Goal: Transaction & Acquisition: Purchase product/service

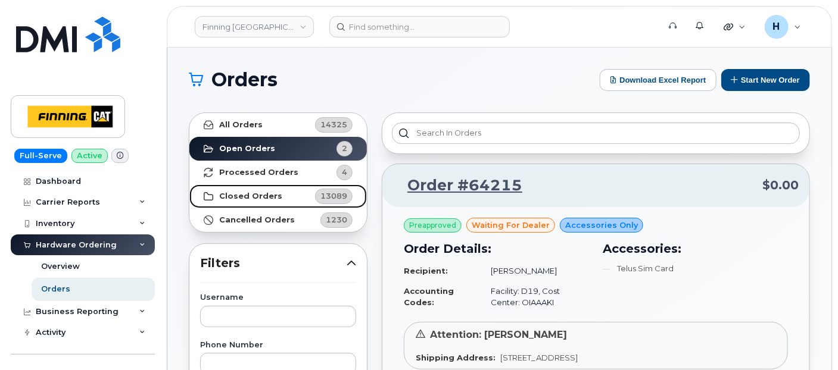
click at [248, 196] on strong "Closed Orders" at bounding box center [250, 197] width 63 height 10
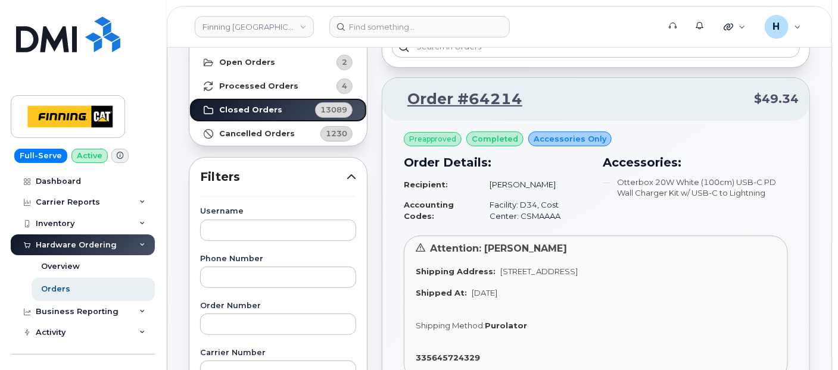
scroll to position [66, 0]
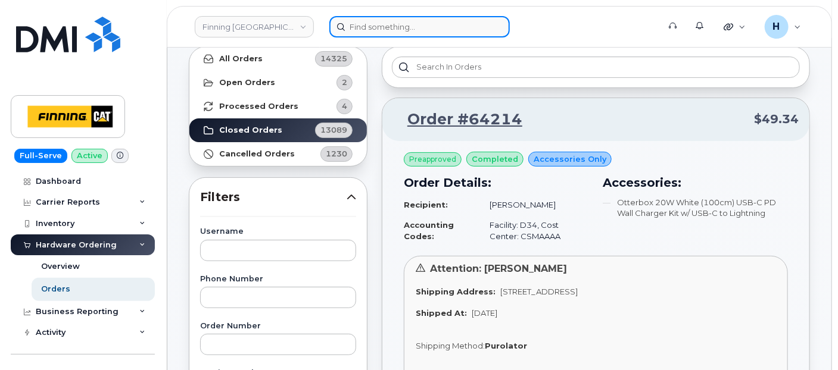
click at [392, 26] on input at bounding box center [419, 26] width 180 height 21
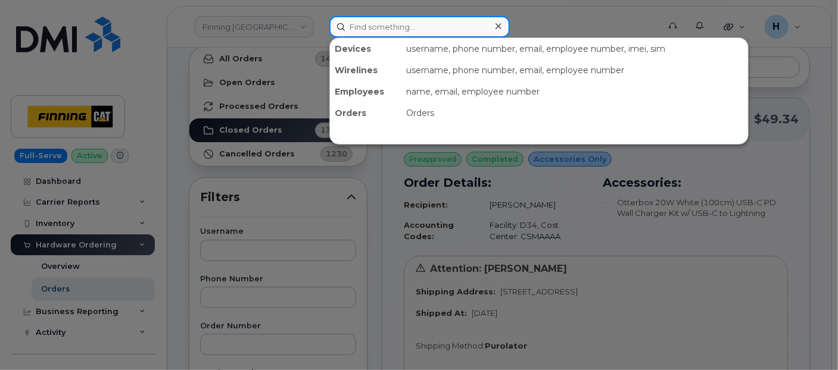
paste input "Curtis Noble"
type input "Curtis Noble"
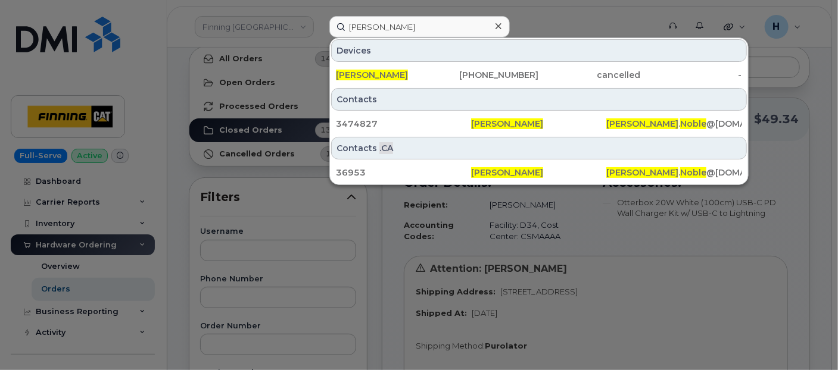
click at [500, 31] on div at bounding box center [498, 26] width 17 height 17
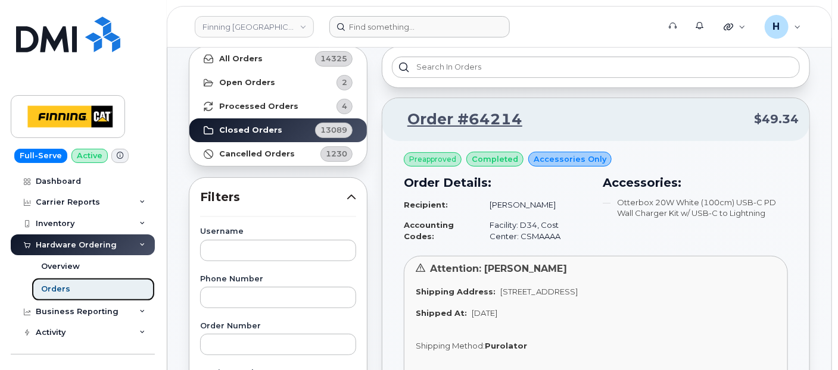
click at [98, 286] on link "Orders" at bounding box center [93, 289] width 123 height 23
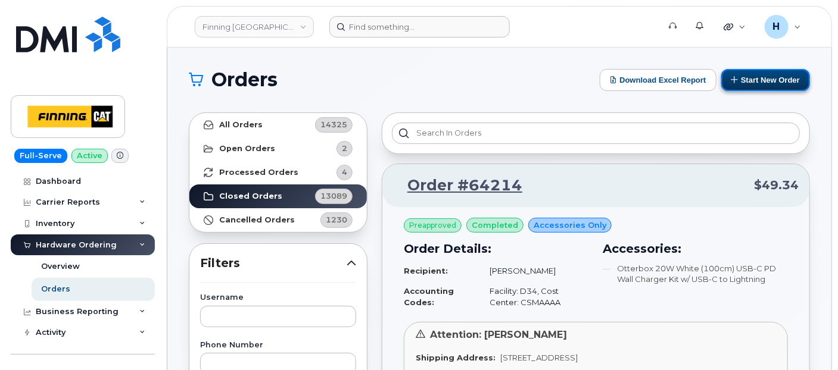
click at [762, 76] on button "Start New Order" at bounding box center [765, 80] width 89 height 22
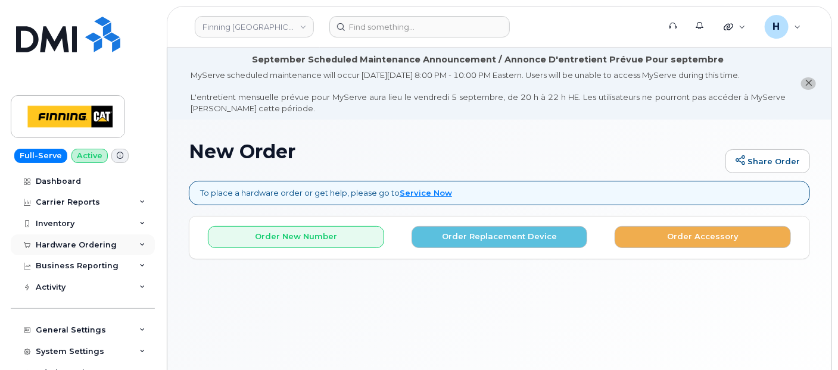
click at [61, 246] on div "Hardware Ordering" at bounding box center [76, 246] width 81 height 10
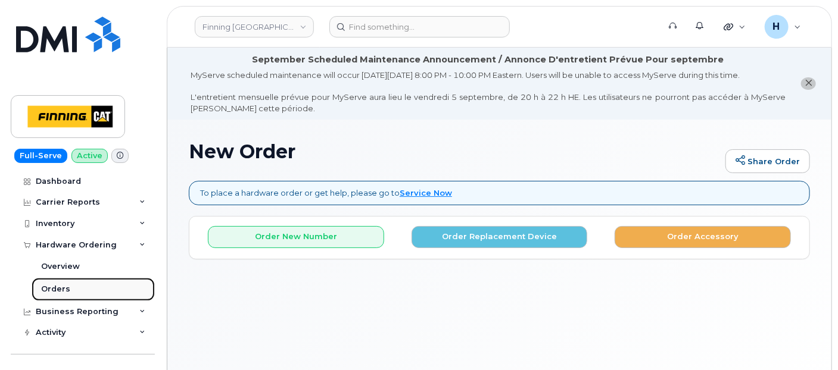
click at [59, 291] on div "Orders" at bounding box center [55, 289] width 29 height 11
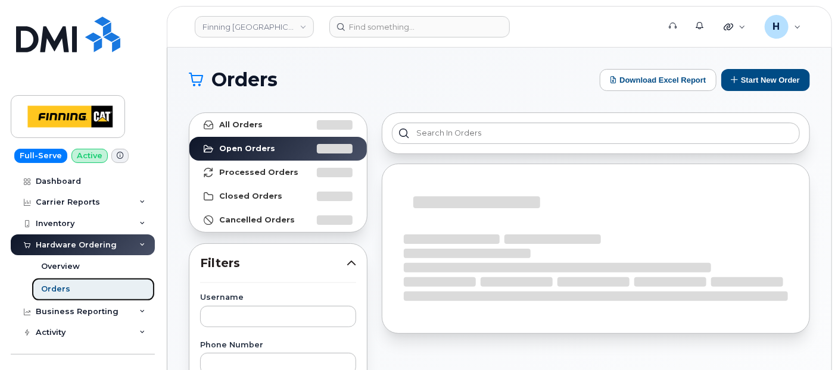
click at [64, 286] on div "Orders" at bounding box center [55, 289] width 29 height 11
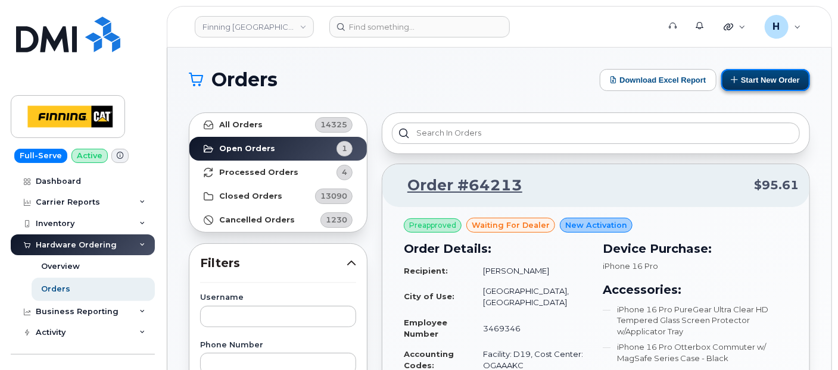
click at [749, 82] on button "Start New Order" at bounding box center [765, 80] width 89 height 22
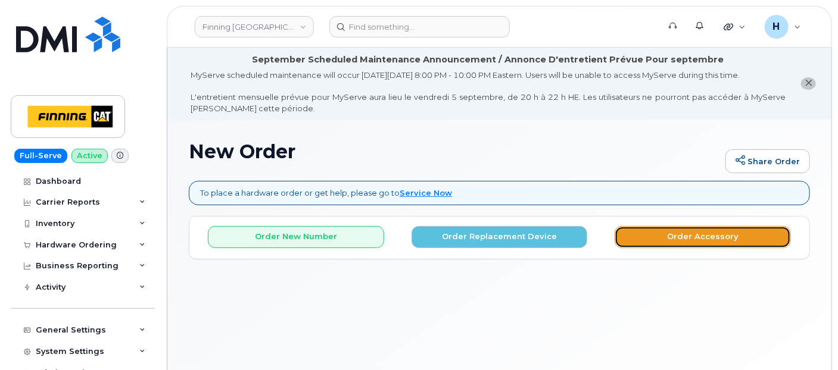
click at [633, 241] on button "Order Accessory" at bounding box center [703, 237] width 176 height 22
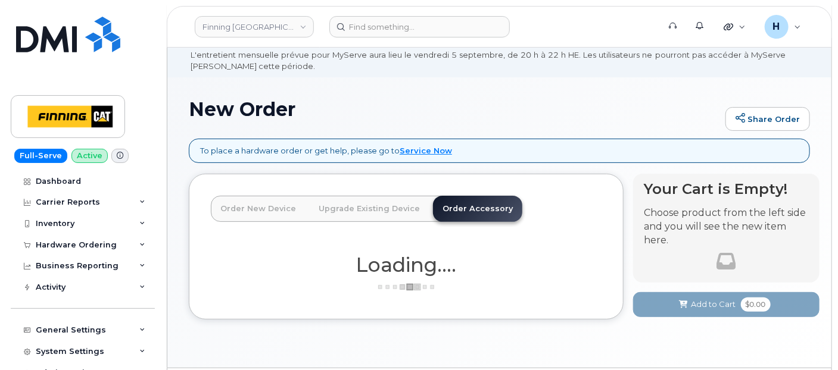
scroll to position [77, 0]
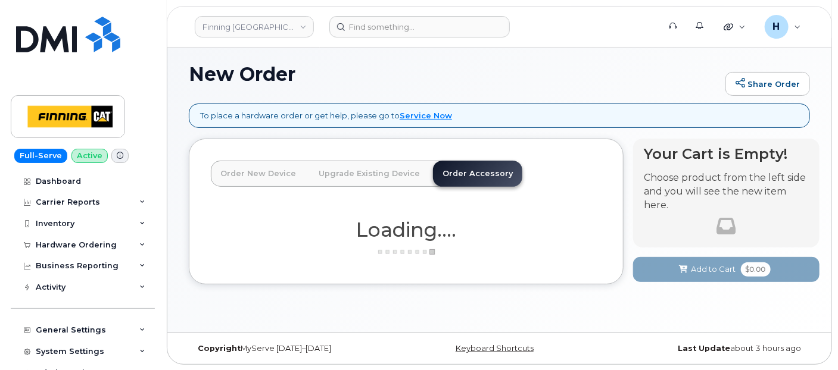
click at [275, 175] on link "Order New Device" at bounding box center [258, 174] width 95 height 26
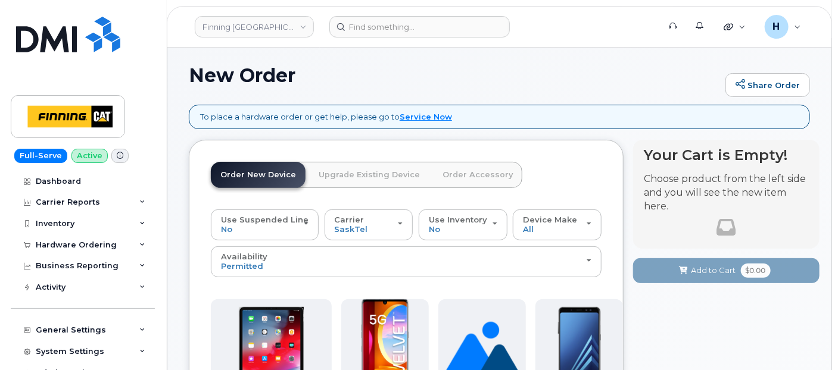
scroll to position [0, 0]
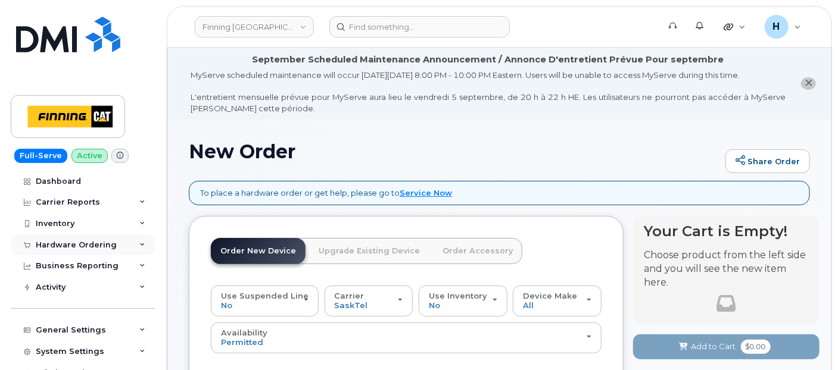
click at [106, 243] on div "Hardware Ordering" at bounding box center [76, 246] width 81 height 10
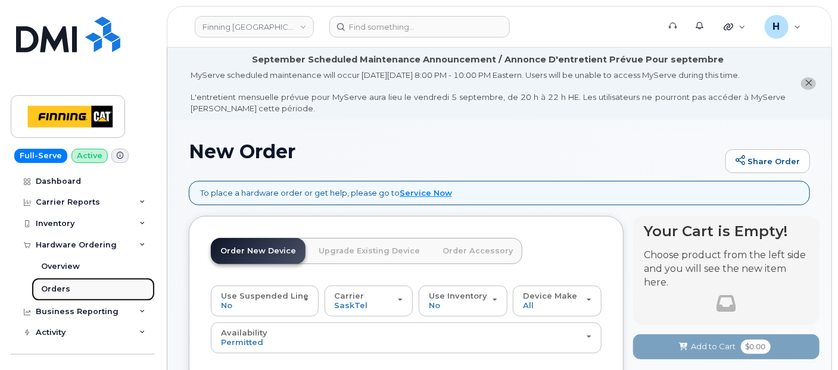
click at [89, 288] on link "Orders" at bounding box center [93, 289] width 123 height 23
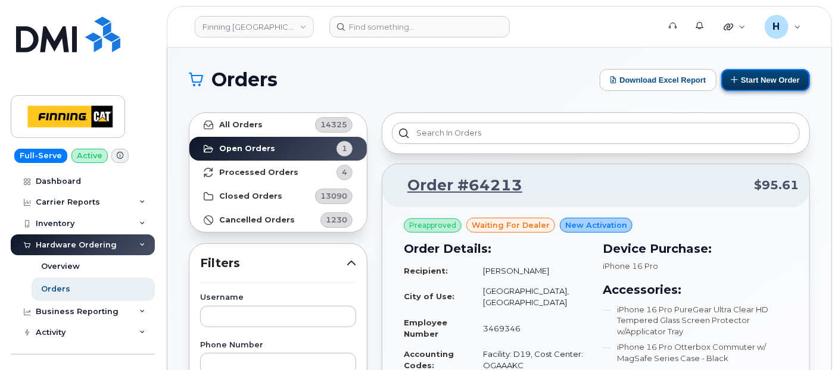
click at [740, 83] on button "Start New Order" at bounding box center [765, 80] width 89 height 22
click at [759, 80] on button "Start New Order" at bounding box center [765, 80] width 89 height 22
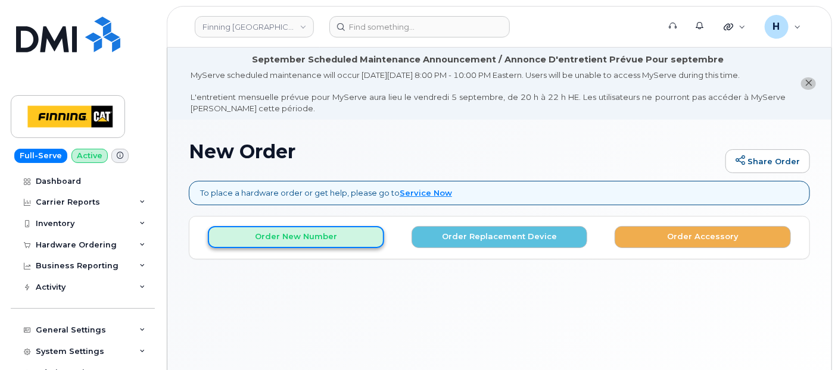
click at [313, 229] on button "Order New Number" at bounding box center [296, 237] width 176 height 22
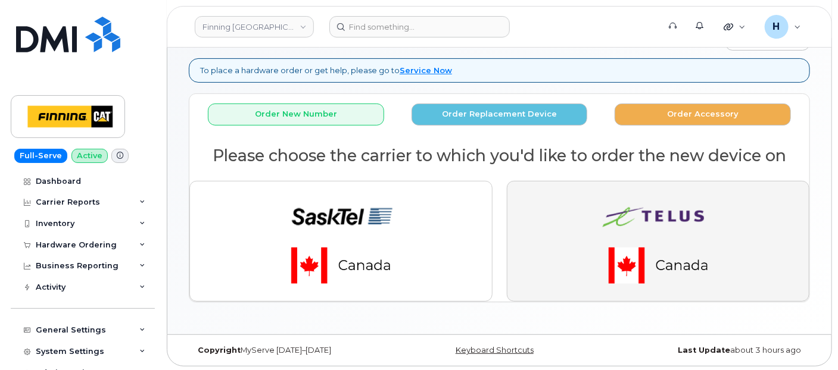
click at [519, 245] on button "button" at bounding box center [658, 241] width 303 height 120
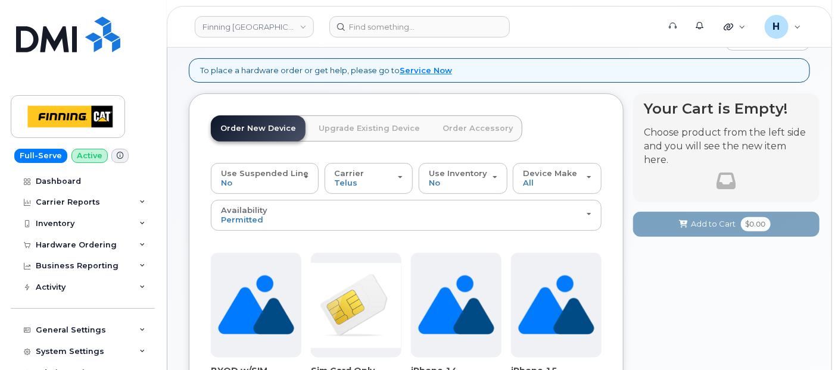
scroll to position [322, 0]
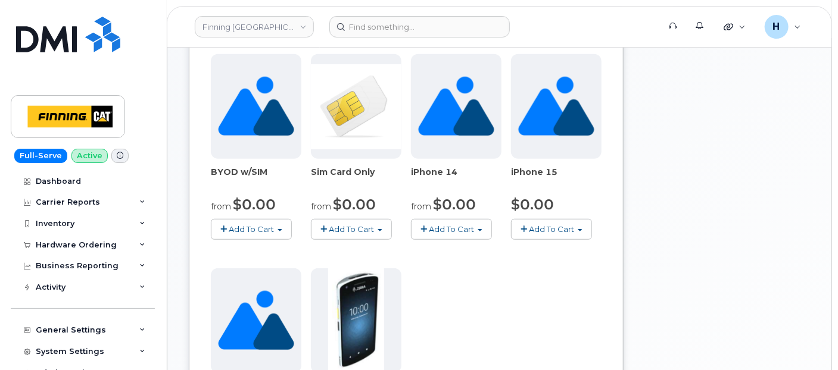
click at [328, 219] on button "Add To Cart" at bounding box center [351, 229] width 81 height 21
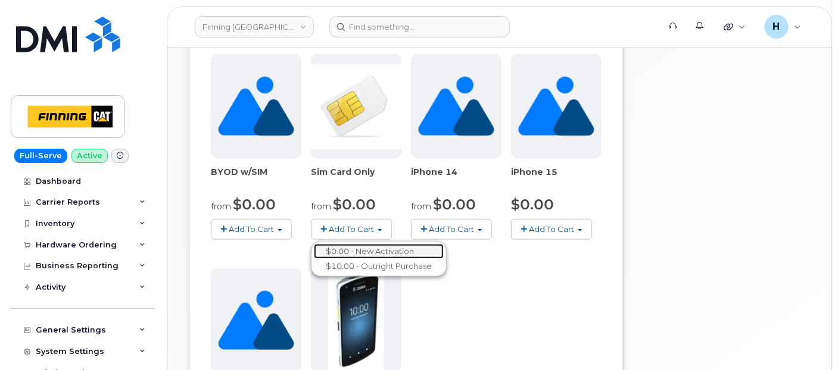
click at [345, 244] on link "$0.00 - New Activation" at bounding box center [379, 251] width 130 height 15
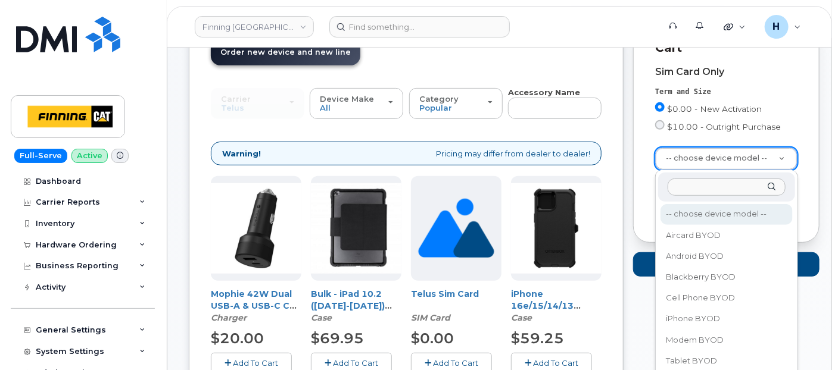
scroll to position [255, 0]
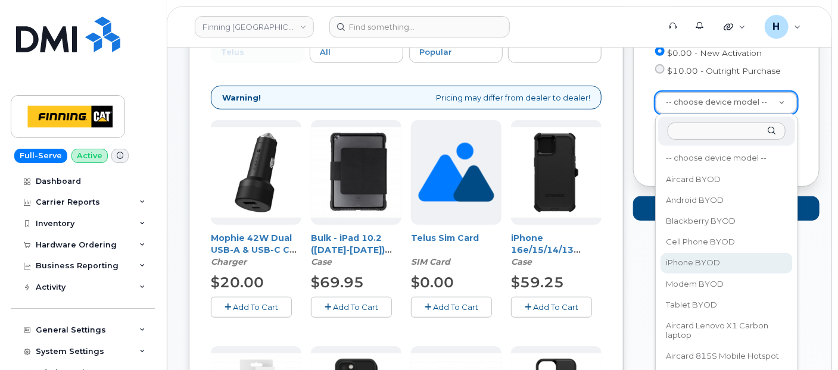
select select "2546"
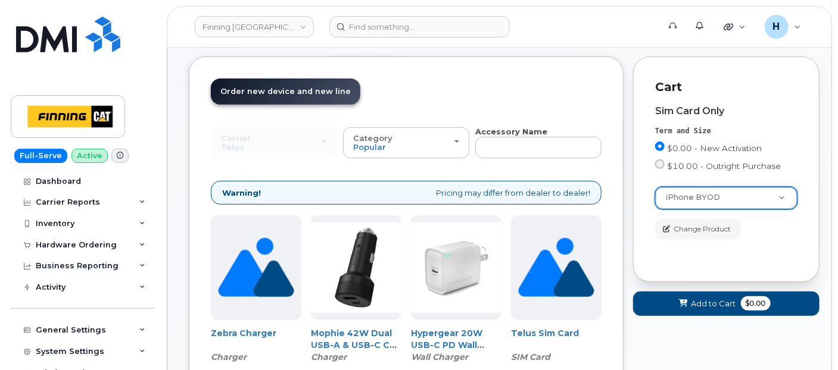
scroll to position [189, 0]
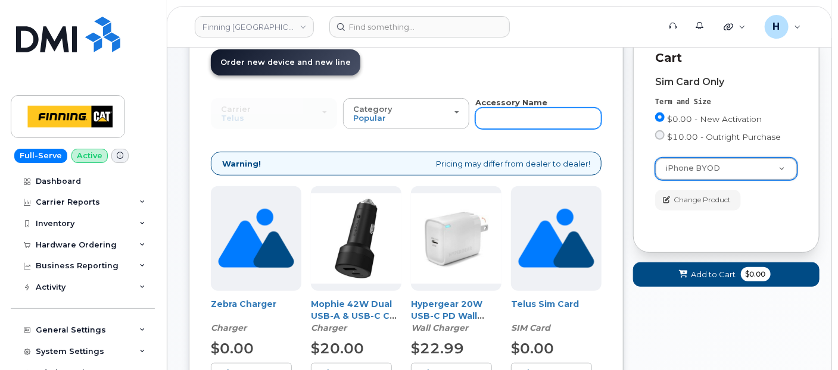
click at [499, 122] on input "text" at bounding box center [538, 118] width 126 height 21
click at [512, 120] on input "text" at bounding box center [538, 118] width 126 height 21
type input "11"
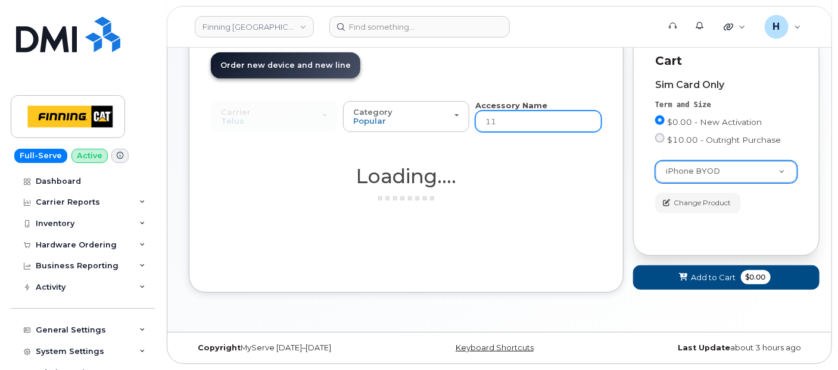
scroll to position [185, 0]
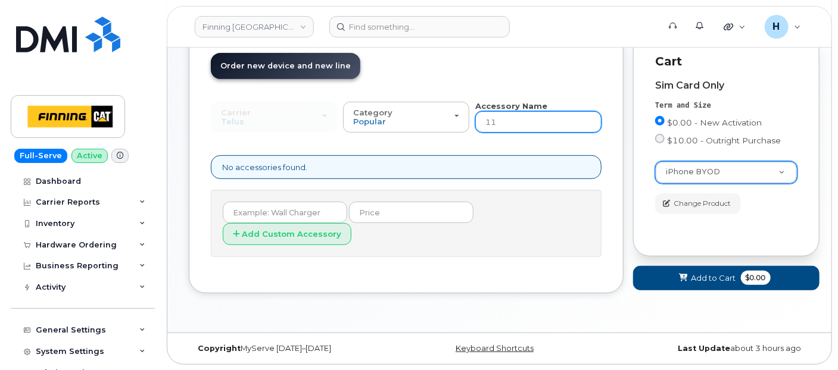
click at [529, 129] on input "11" at bounding box center [538, 121] width 126 height 21
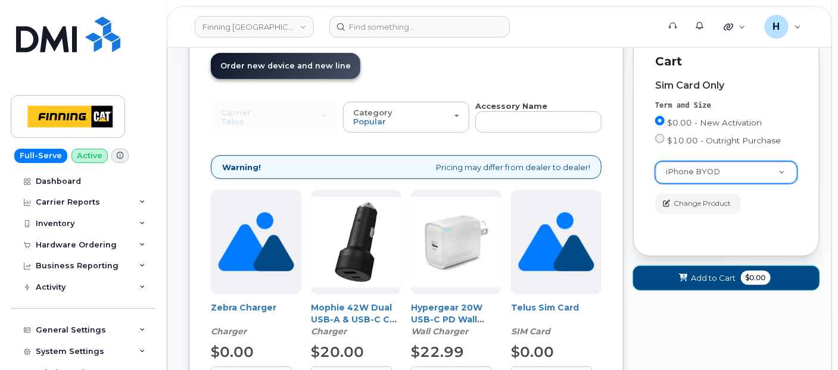
click at [704, 284] on span "Add to Cart" at bounding box center [713, 278] width 45 height 11
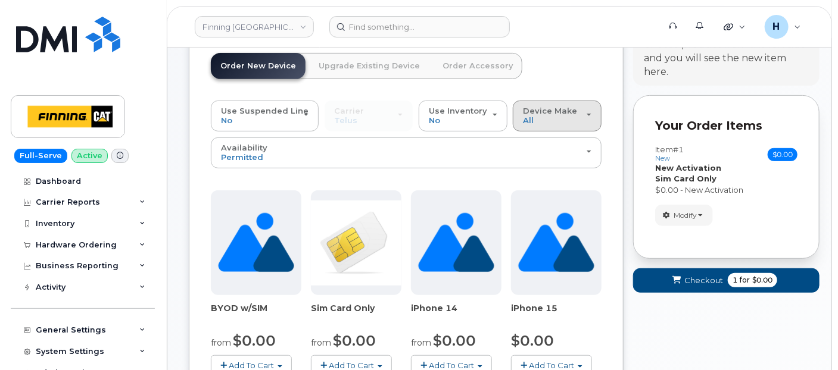
scroll to position [0, 0]
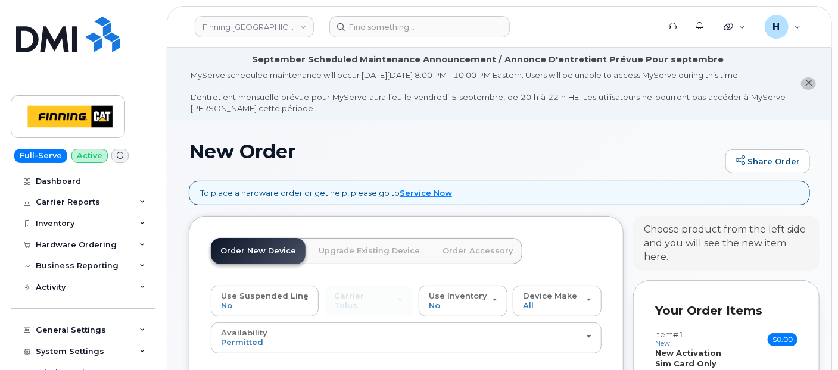
click at [468, 254] on link "Order Accessory" at bounding box center [477, 251] width 89 height 26
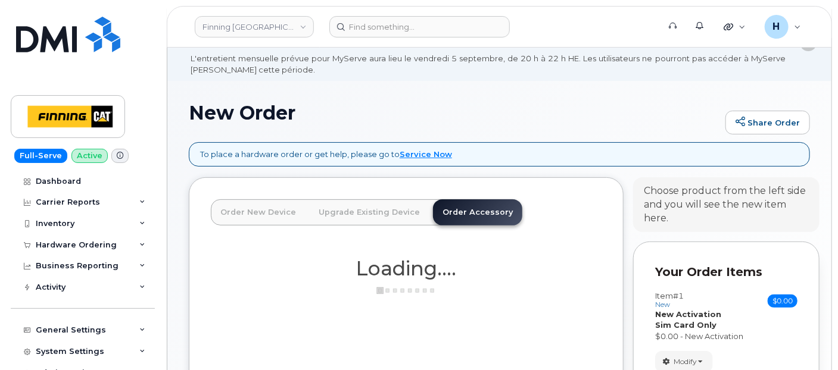
scroll to position [66, 0]
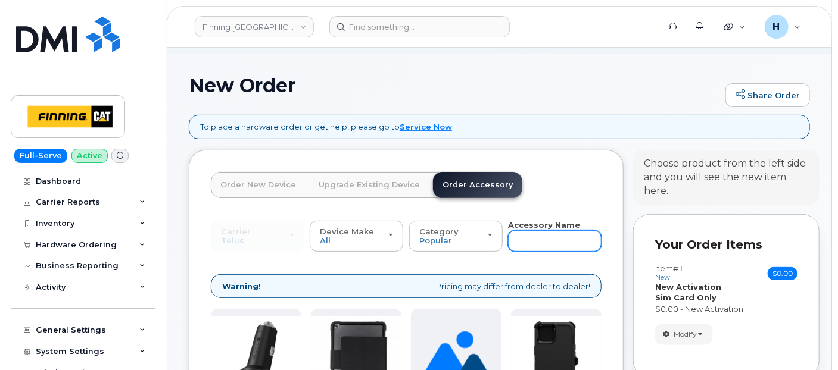
click at [527, 243] on input "text" at bounding box center [555, 240] width 94 height 21
type input "11"
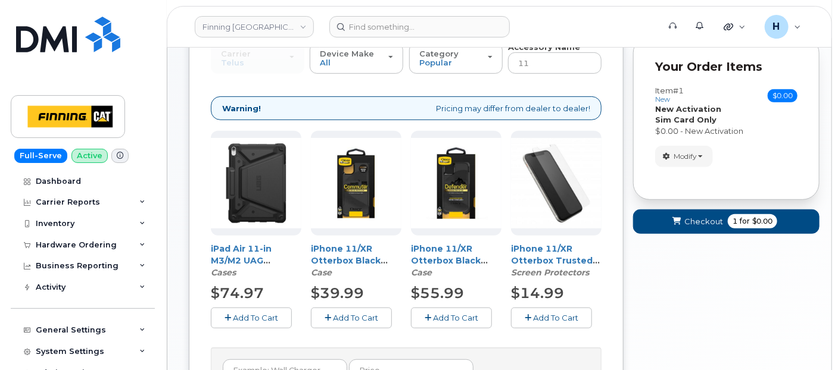
scroll to position [264, 0]
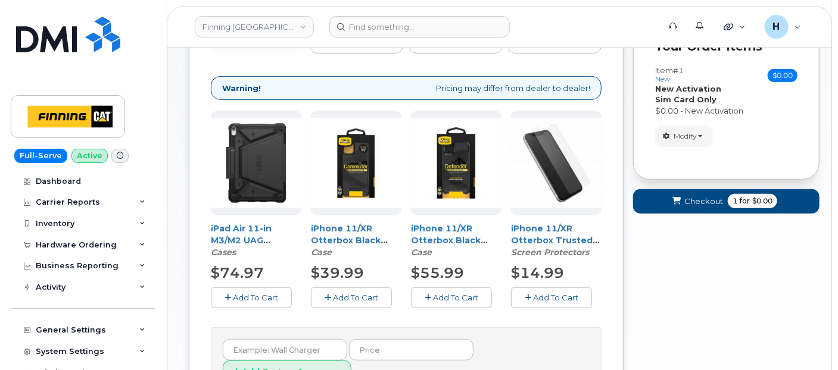
click at [360, 296] on span "Add To Cart" at bounding box center [355, 298] width 45 height 10
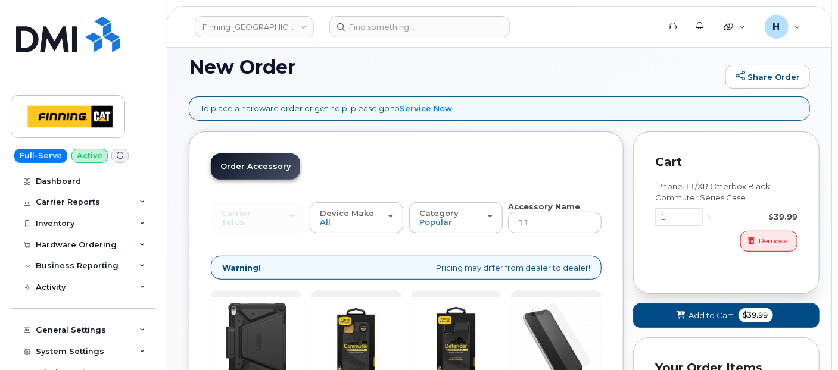
scroll to position [0, 0]
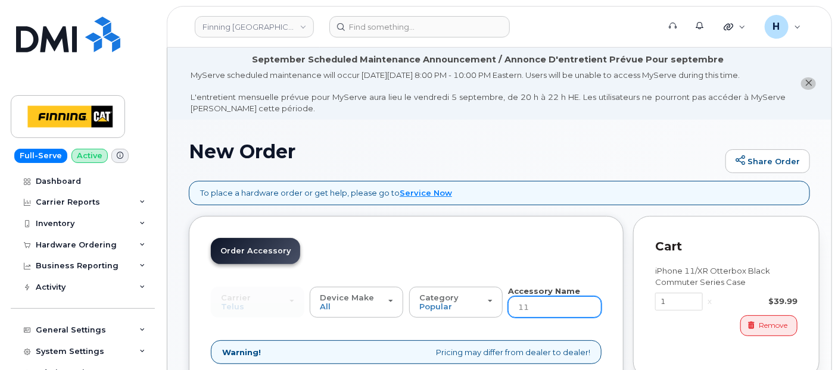
click at [544, 302] on input "11" at bounding box center [555, 307] width 94 height 21
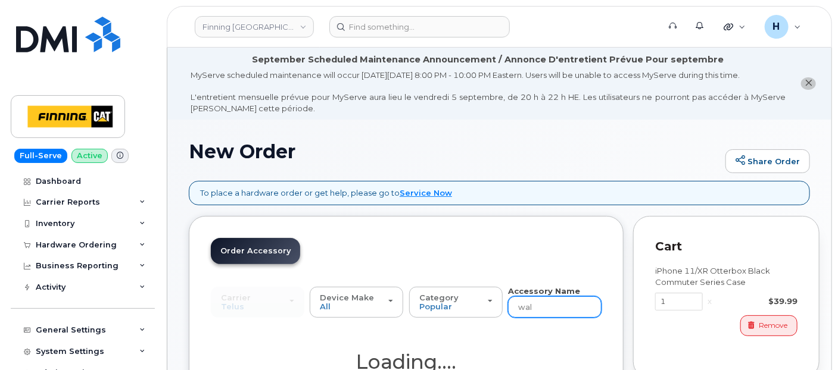
type input "wall"
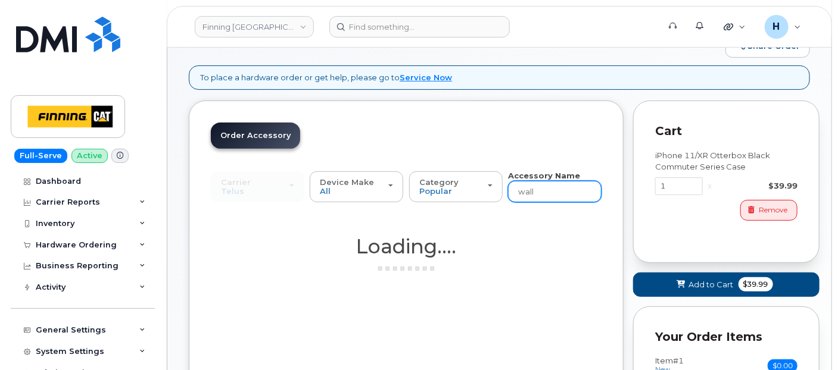
scroll to position [316, 0]
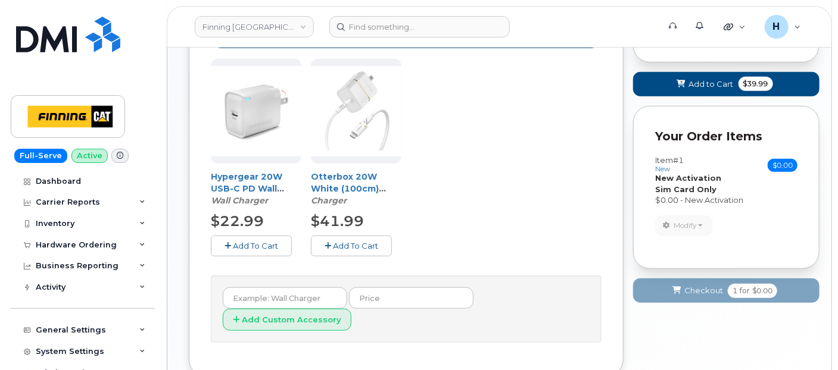
click at [323, 245] on button "Add To Cart" at bounding box center [351, 246] width 81 height 21
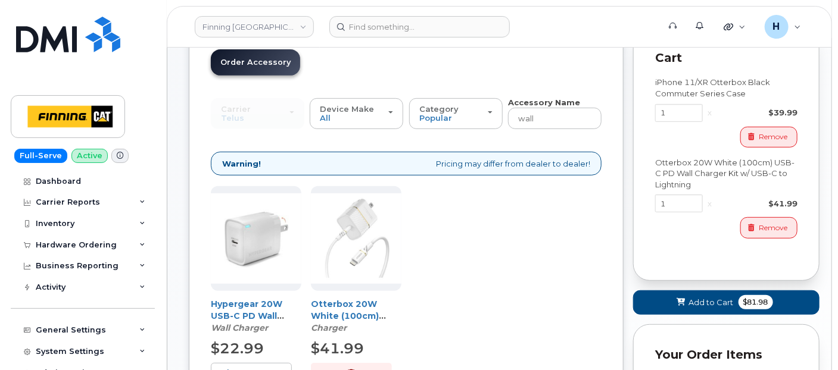
scroll to position [184, 0]
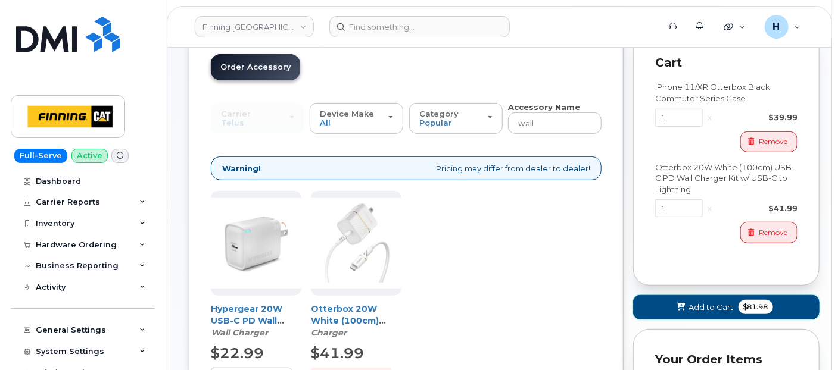
drag, startPoint x: 706, startPoint y: 294, endPoint x: 687, endPoint y: 306, distance: 22.8
click at [687, 306] on button "Add to Cart $81.98" at bounding box center [726, 307] width 186 height 24
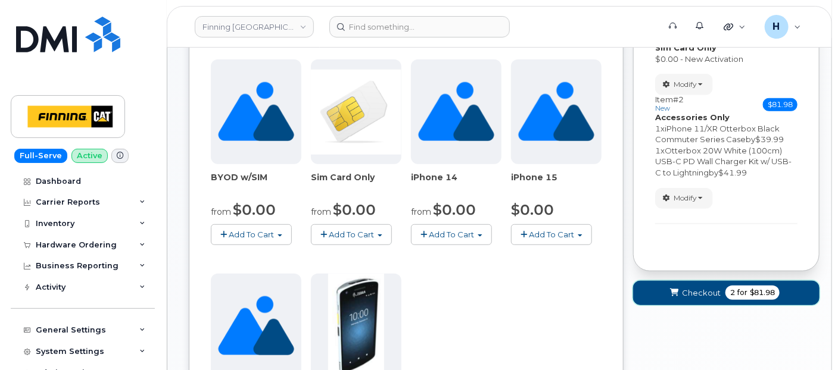
click at [686, 292] on span "Checkout" at bounding box center [701, 293] width 39 height 11
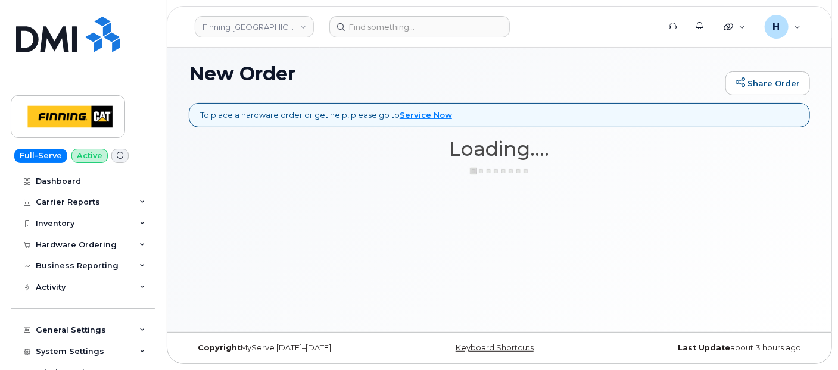
scroll to position [77, 0]
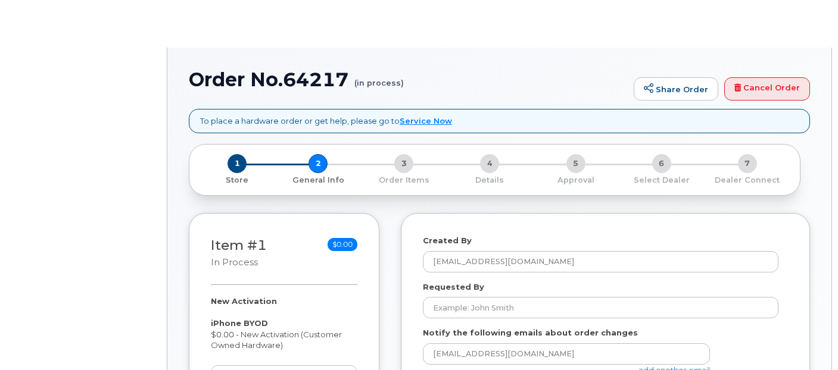
select select
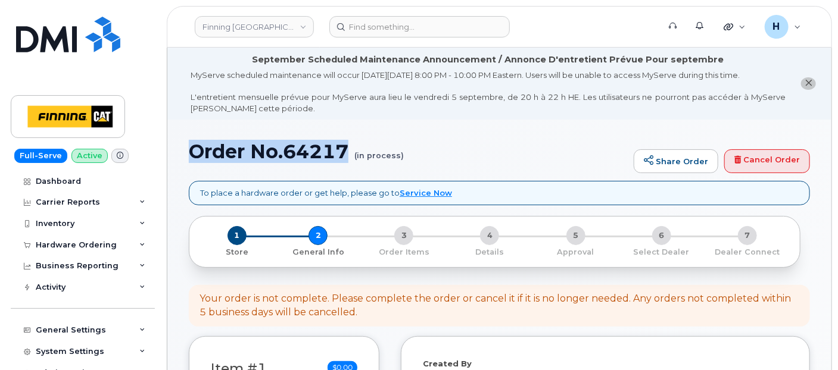
drag, startPoint x: 173, startPoint y: 155, endPoint x: 347, endPoint y: 155, distance: 173.9
copy h1 "Order No.64217"
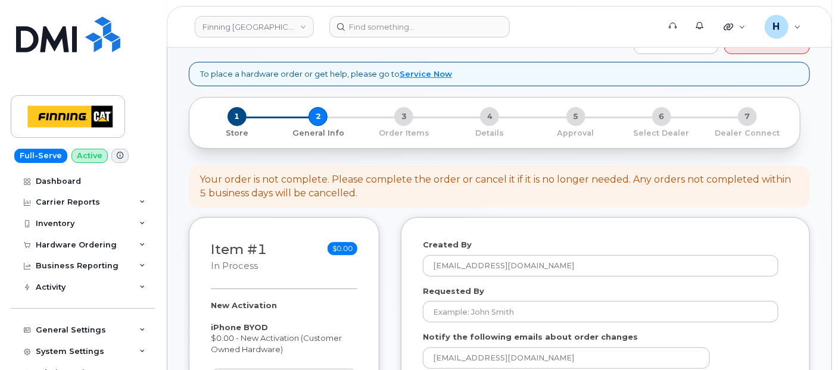
scroll to position [198, 0]
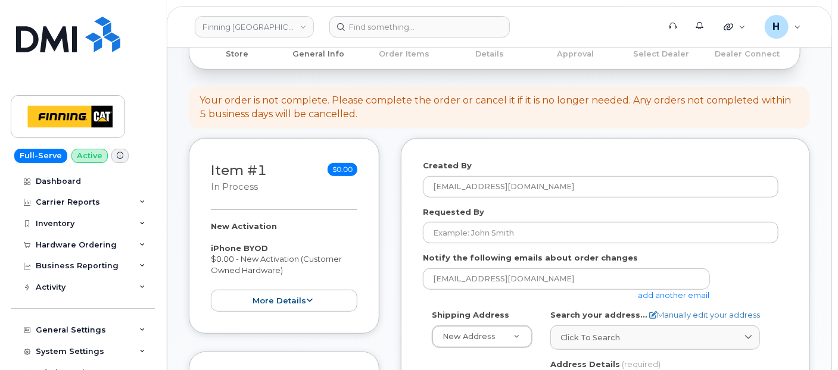
drag, startPoint x: 206, startPoint y: 224, endPoint x: 296, endPoint y: 272, distance: 102.1
click at [296, 272] on div "Item #1 in process $0.00 New Activation iPhone BYOD $0.00 - New Activation (Cus…" at bounding box center [284, 236] width 191 height 196
copy div "New Activation iPhone BYOD $0.00 - New Activation (Customer Owned Hardware)"
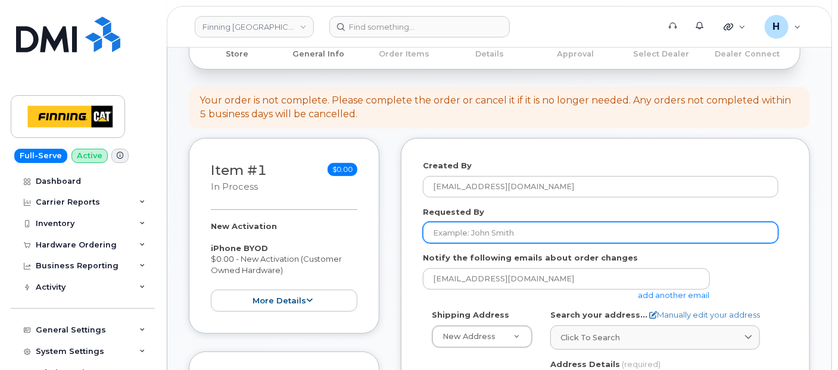
click at [458, 231] on input "Requested By" at bounding box center [601, 232] width 356 height 21
paste input "RITM0486464"
type input "RITM0486464"
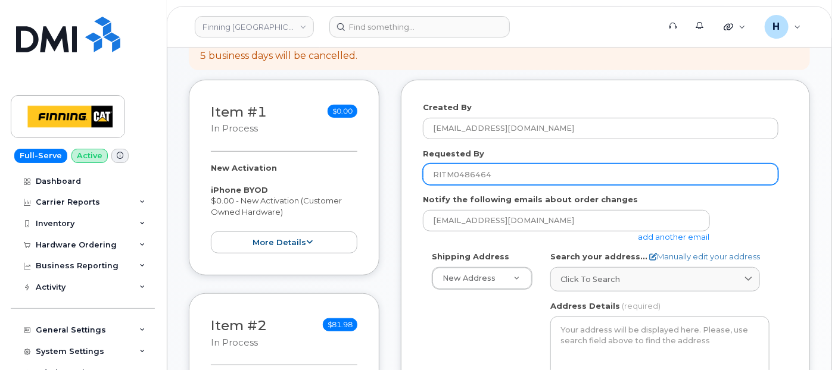
scroll to position [331, 0]
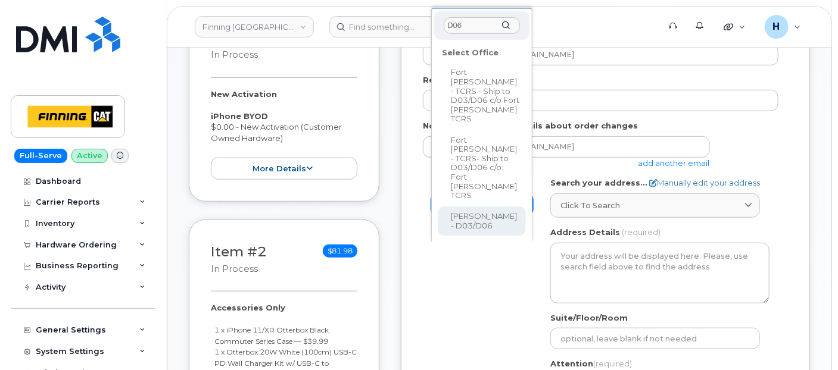
type input "D06"
select select
type textarea "Highway 63, Mildred Lake Industrial Park Mildred Lake Alberta T0P 1C0"
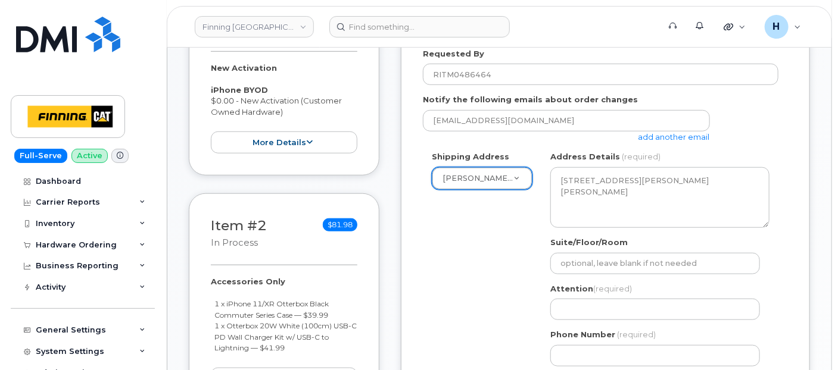
scroll to position [397, 0]
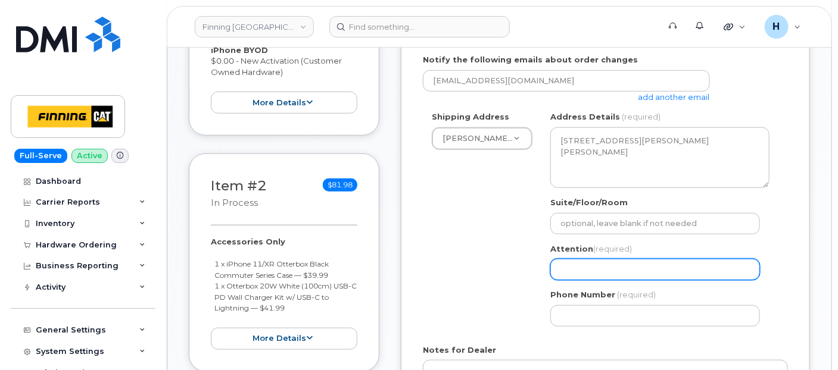
click at [582, 266] on input "Attention (required)" at bounding box center [655, 269] width 210 height 21
paste input "[PERSON_NAME]"
select select
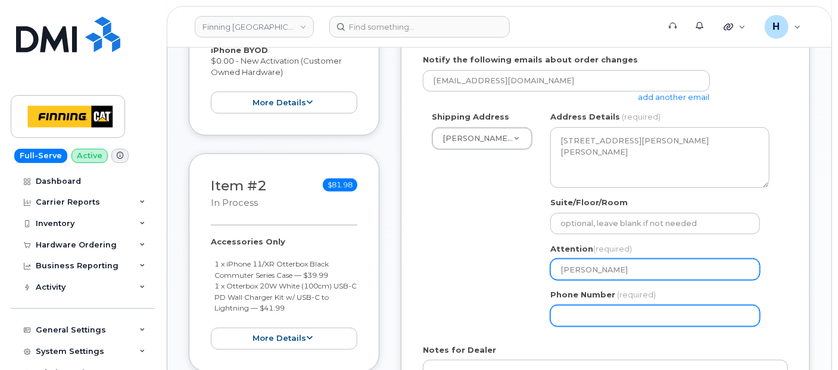
type input "[PERSON_NAME]"
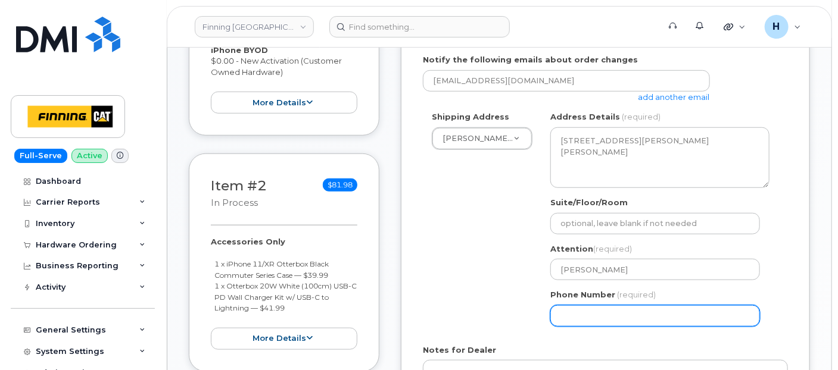
click at [587, 310] on input "Phone Number" at bounding box center [655, 316] width 210 height 21
select select
type input "780790201"
select select
type input "7807902010"
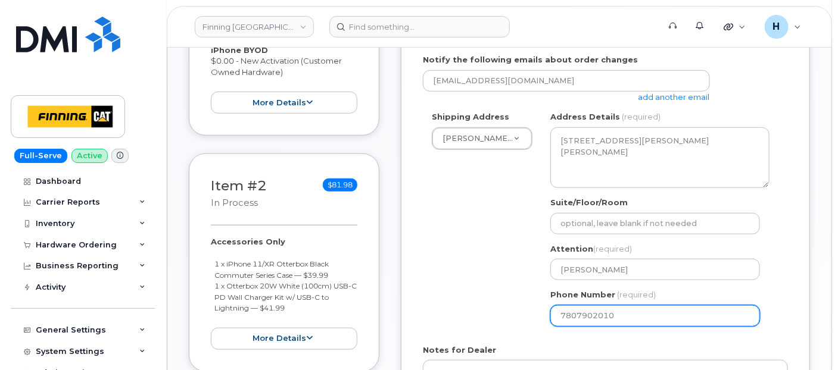
select select
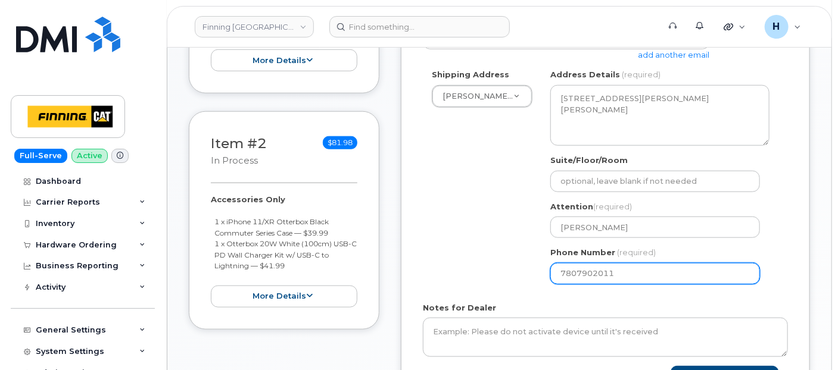
scroll to position [463, 0]
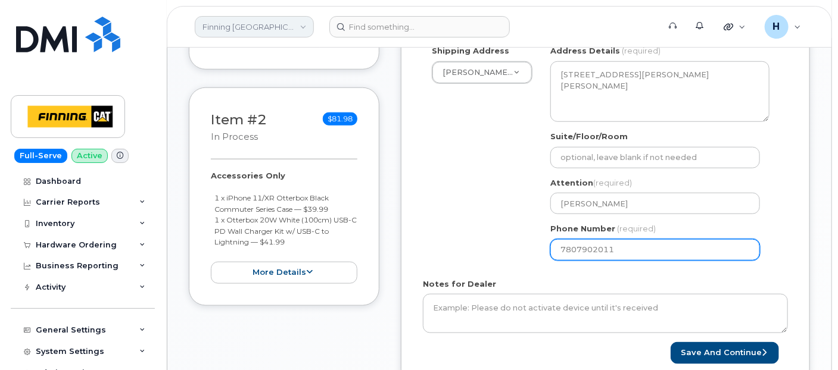
type input "7807902011"
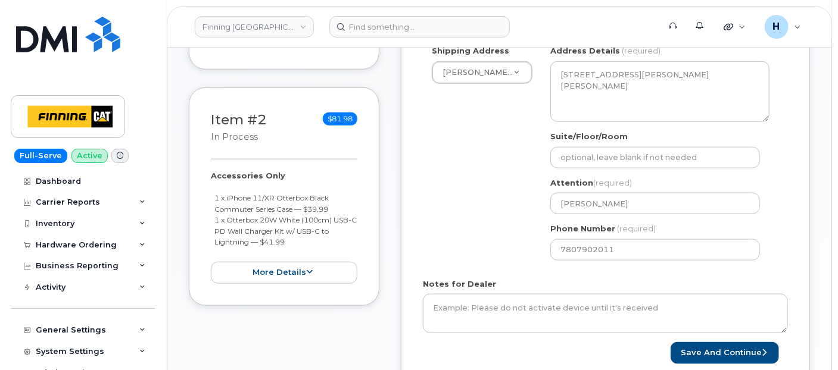
drag, startPoint x: 205, startPoint y: 171, endPoint x: 286, endPoint y: 240, distance: 106.0
click at [286, 240] on div "Item #2 in process $81.98 Accessories Only 1 x iPhone 11/XR Otterbox Black Comm…" at bounding box center [284, 197] width 191 height 218
copy div "Accessories Only 1 x iPhone 11/XR Otterbox Black Commuter Series Case — $39.99 …"
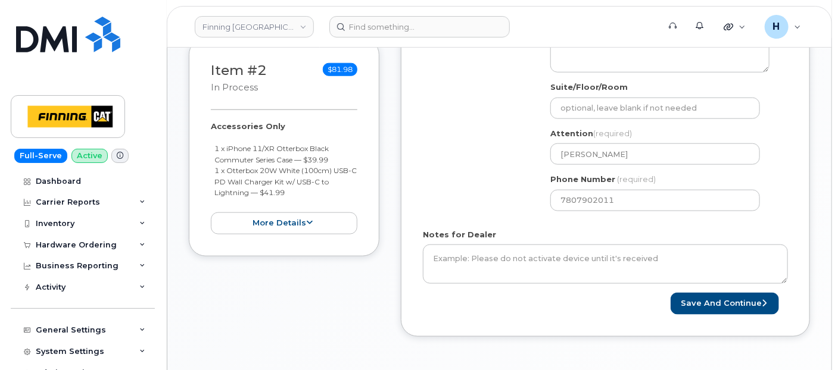
scroll to position [596, 0]
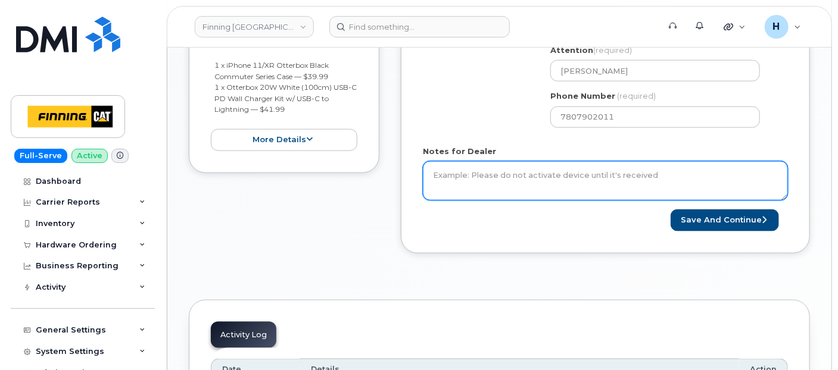
click at [485, 180] on textarea "Notes for Dealer" at bounding box center [605, 180] width 365 height 39
paste textarea "New Activation iPhone BYOD $0.00 - New Activation (Customer Owned Hardware) SIM…"
type textarea "New Activation iPhone BYOD $0.00 - New Activation (Customer Owned Hardware) SIM…"
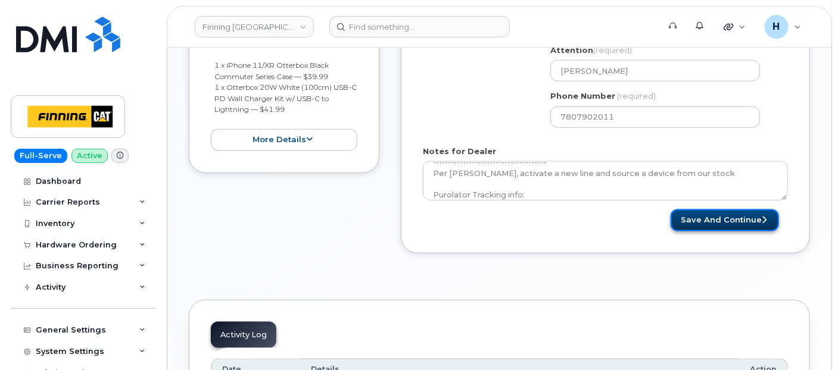
click at [683, 215] on button "Save and Continue" at bounding box center [725, 221] width 108 height 22
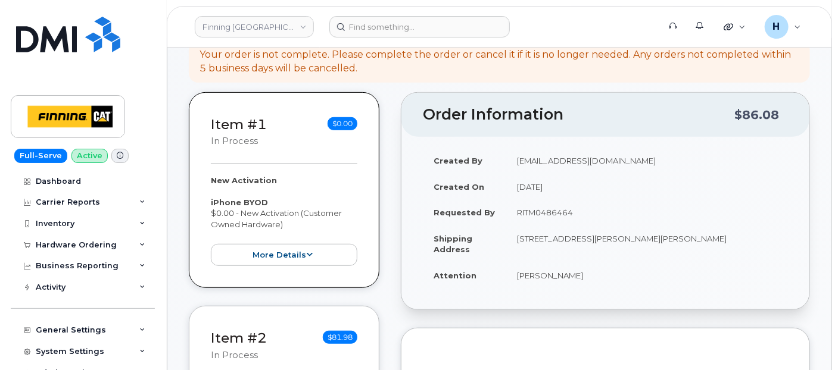
scroll to position [264, 0]
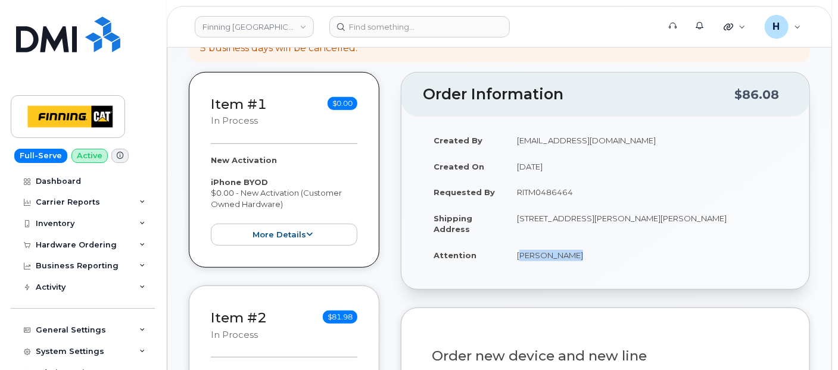
drag, startPoint x: 512, startPoint y: 258, endPoint x: 565, endPoint y: 257, distance: 52.4
click at [565, 257] on td "[PERSON_NAME]" at bounding box center [647, 255] width 282 height 26
copy td "[PERSON_NAME]"
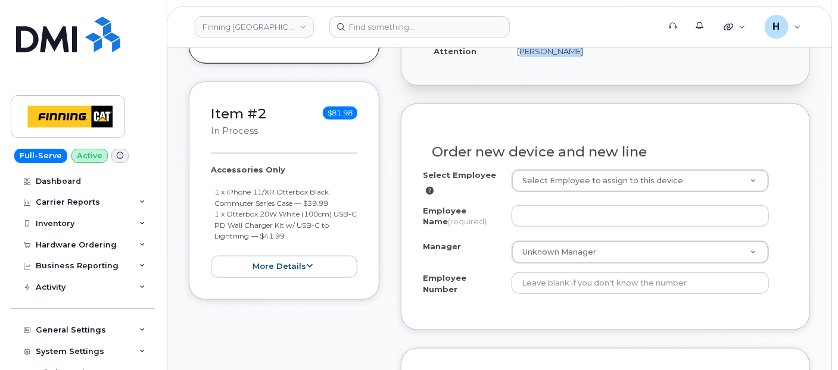
scroll to position [529, 0]
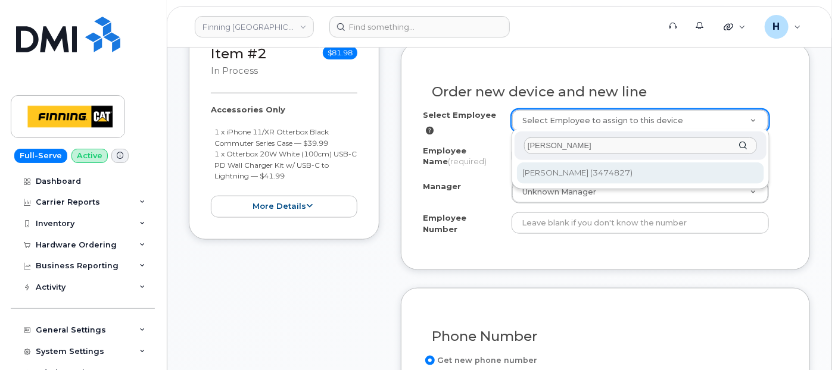
type input "[PERSON_NAME]"
type input "62275"
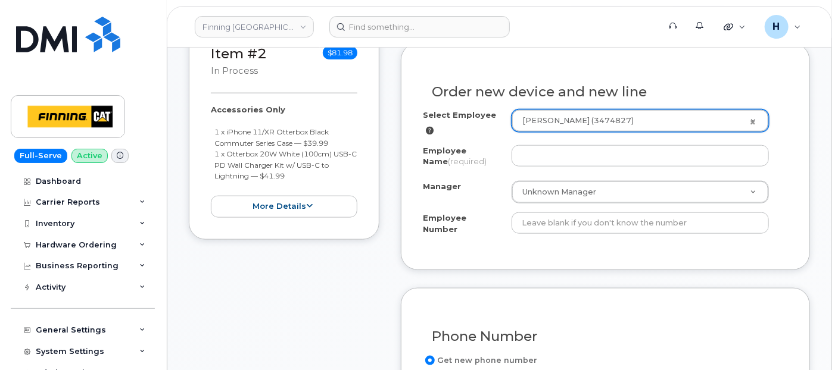
type input "[PERSON_NAME]"
select select "? number:15167 ?"
type input "3474827"
select select "D07"
select select "CSMAAAA"
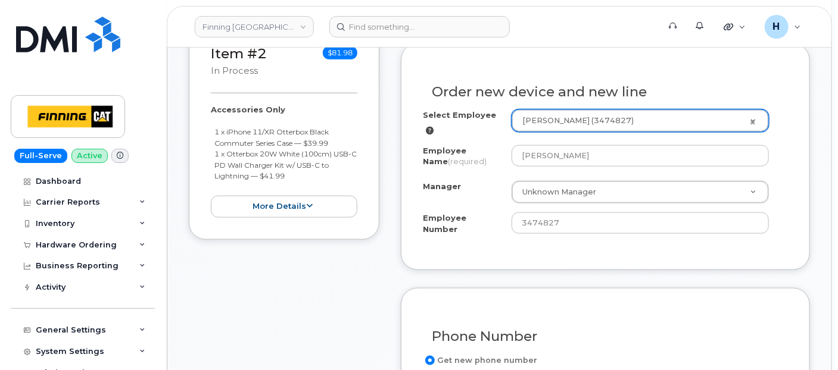
select select "15167"
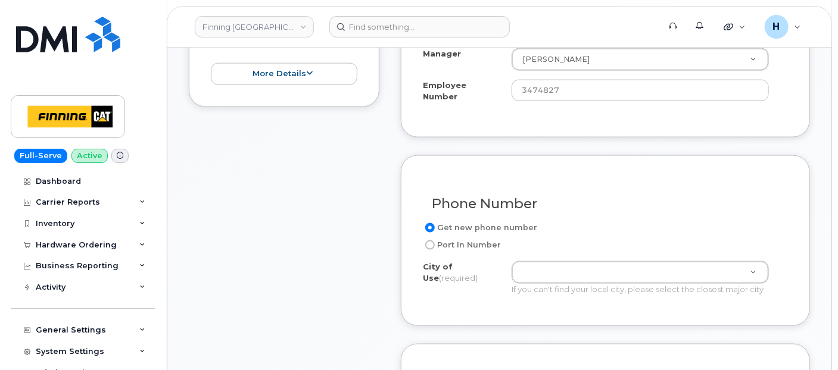
scroll to position [794, 0]
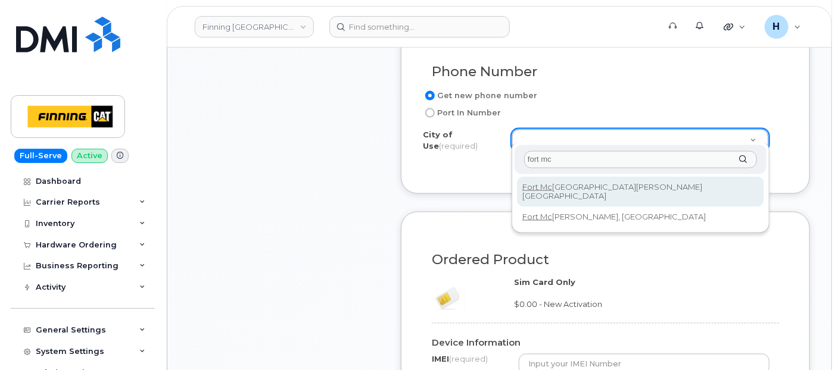
type input "fort mc"
type input "214"
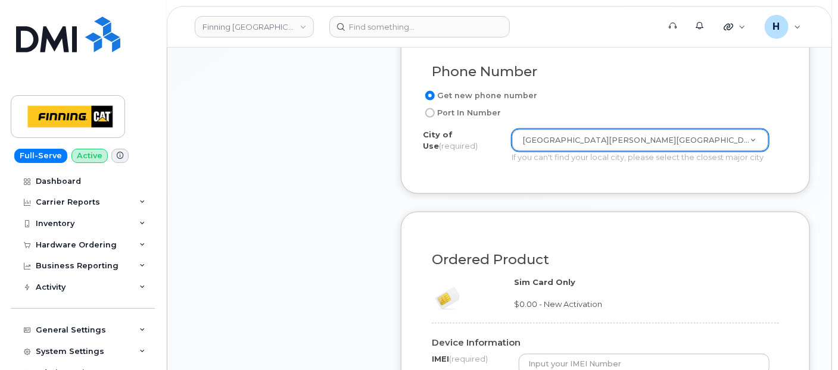
scroll to position [926, 0]
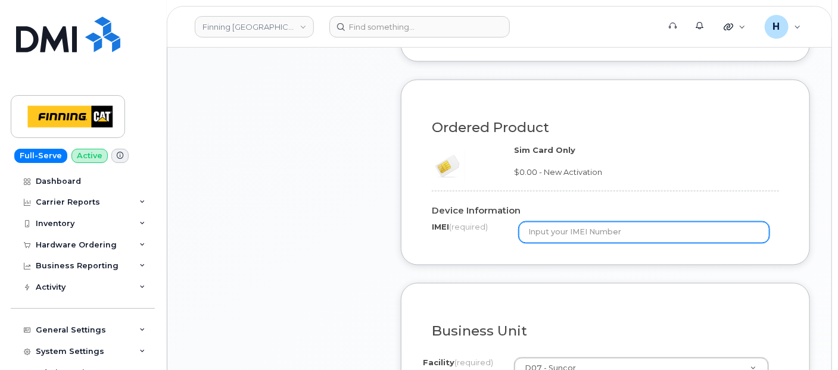
click at [548, 222] on input "text" at bounding box center [644, 232] width 251 height 21
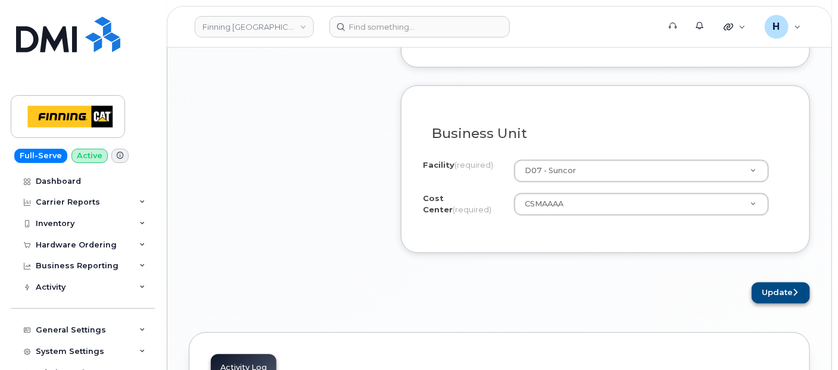
type input "x"
click at [793, 289] on icon "submit" at bounding box center [795, 293] width 5 height 8
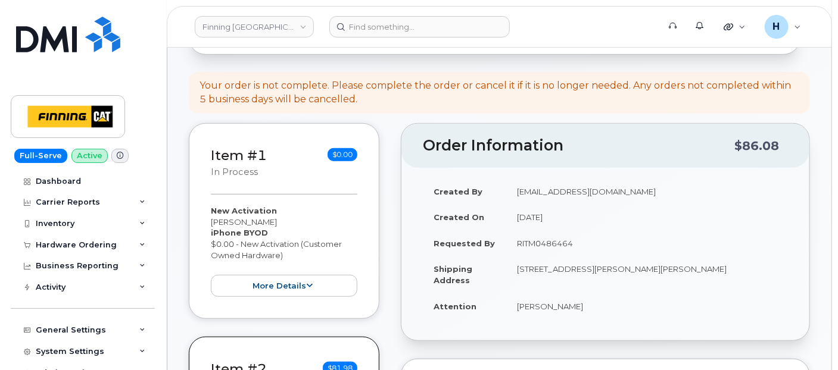
scroll to position [331, 0]
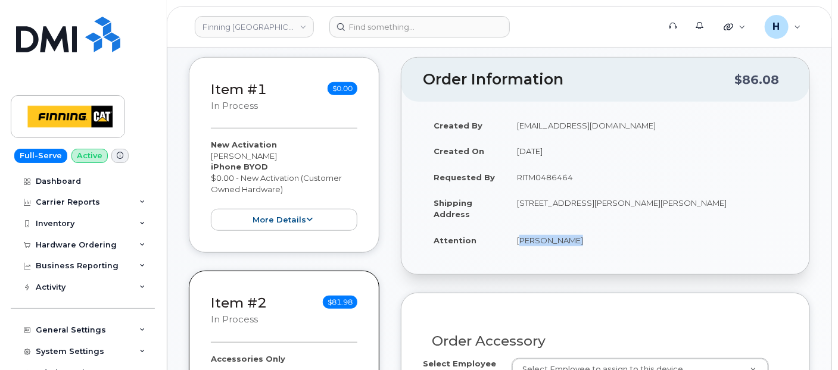
drag, startPoint x: 510, startPoint y: 244, endPoint x: 564, endPoint y: 245, distance: 54.2
click at [564, 245] on td "[PERSON_NAME]" at bounding box center [647, 241] width 282 height 26
copy td "[PERSON_NAME]"
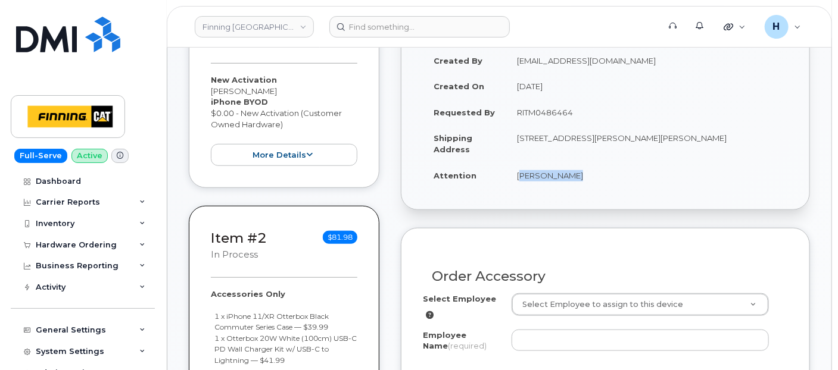
scroll to position [529, 0]
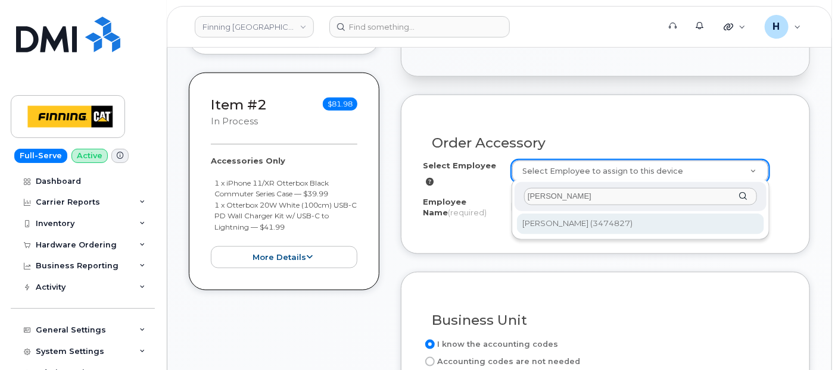
type input "[PERSON_NAME]"
type input "62275"
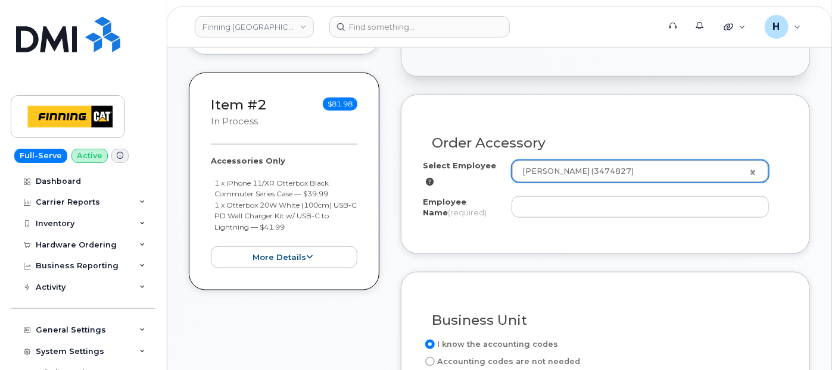
type input "[PERSON_NAME]"
select select "D07"
select select "CSMAAAA"
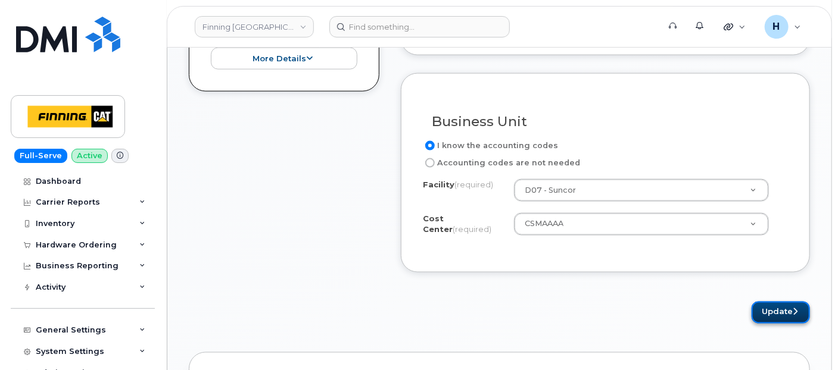
click at [769, 302] on button "Update" at bounding box center [781, 313] width 58 height 22
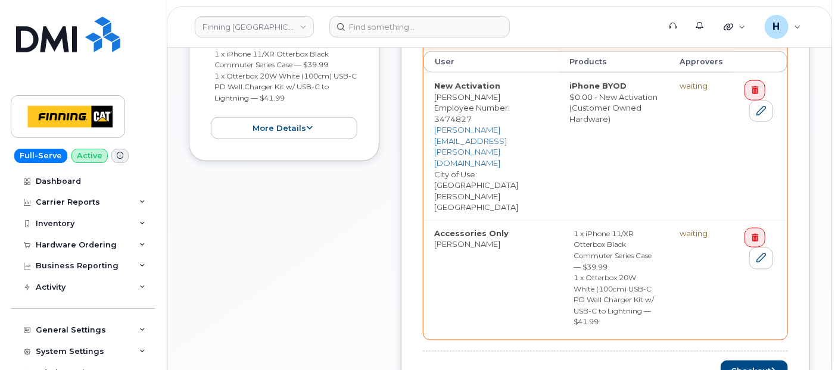
scroll to position [794, 0]
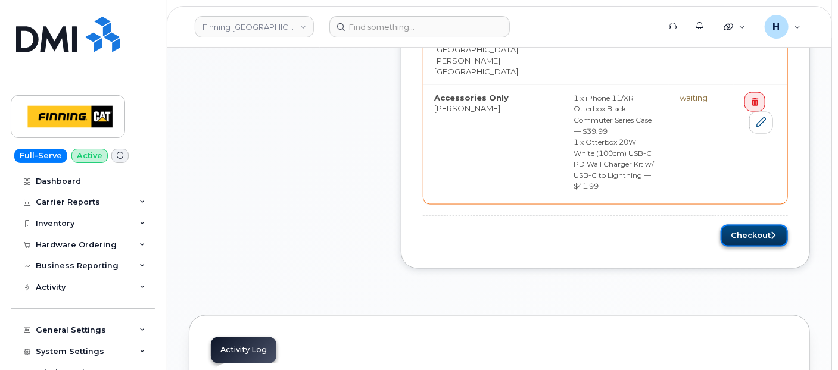
click at [731, 225] on button "Checkout" at bounding box center [754, 236] width 67 height 22
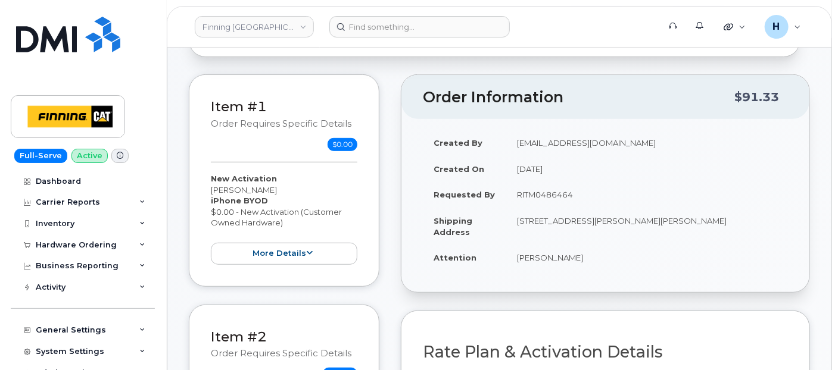
scroll to position [264, 0]
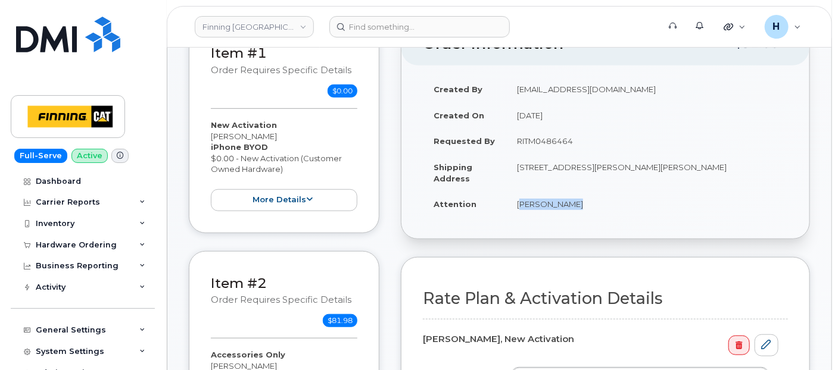
drag, startPoint x: 512, startPoint y: 209, endPoint x: 563, endPoint y: 211, distance: 50.7
click at [563, 211] on td "[PERSON_NAME]" at bounding box center [647, 204] width 282 height 26
copy td "[PERSON_NAME]"
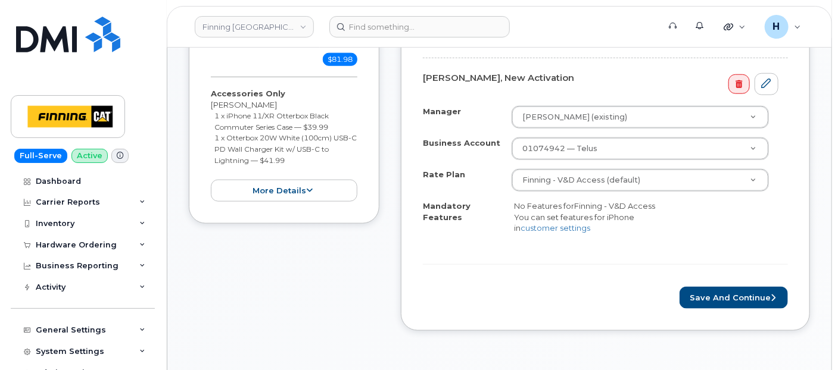
scroll to position [596, 0]
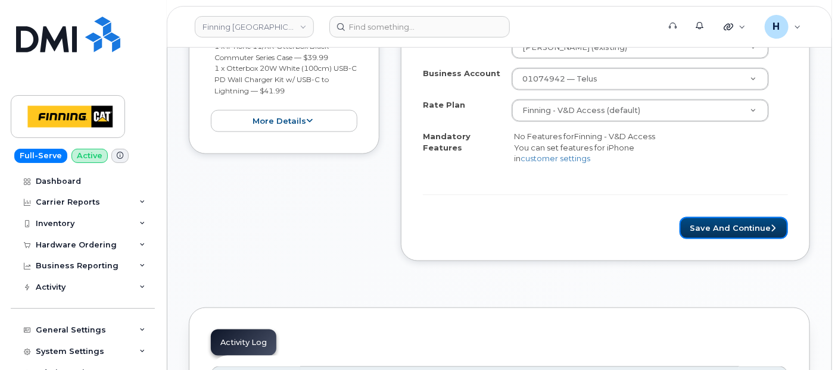
drag, startPoint x: 741, startPoint y: 236, endPoint x: 653, endPoint y: 175, distance: 106.9
click at [740, 236] on button "Save and Continue" at bounding box center [734, 228] width 108 height 22
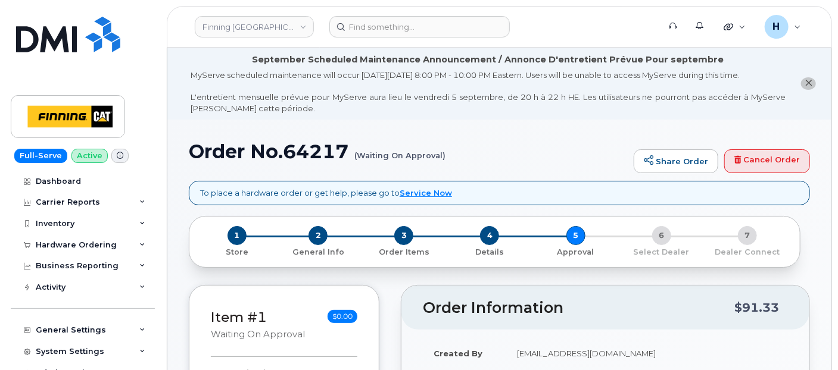
click at [306, 149] on h1 "Order No.64217 (Waiting On Approval)" at bounding box center [408, 151] width 439 height 21
copy h1 "64217"
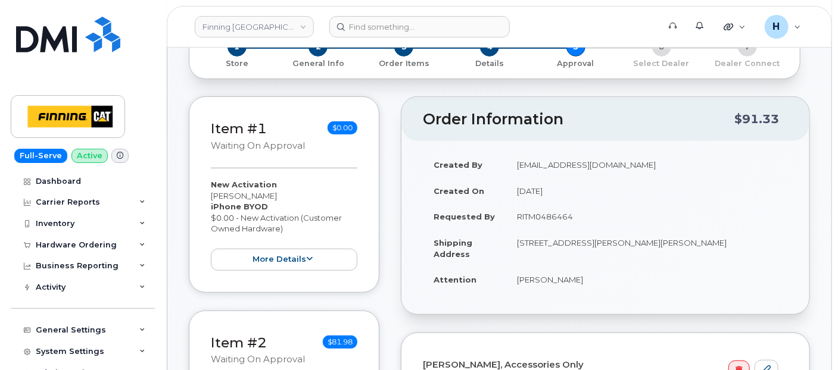
scroll to position [264, 0]
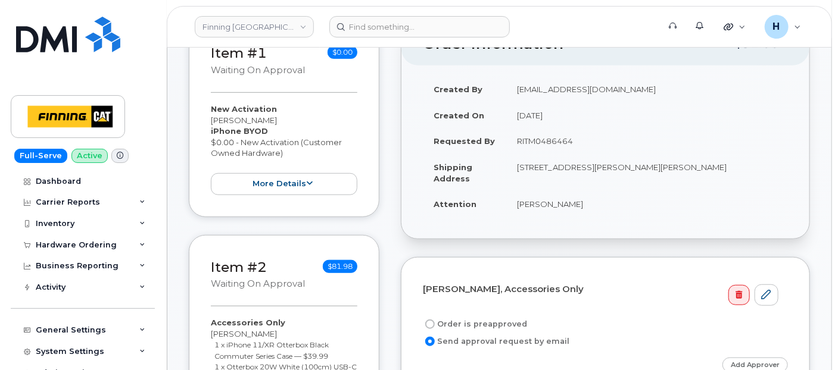
drag, startPoint x: 503, startPoint y: 139, endPoint x: 606, endPoint y: 133, distance: 103.2
click at [606, 133] on tr "Requested By RITM0486464" at bounding box center [605, 141] width 365 height 26
copy tr "RITM0486464"
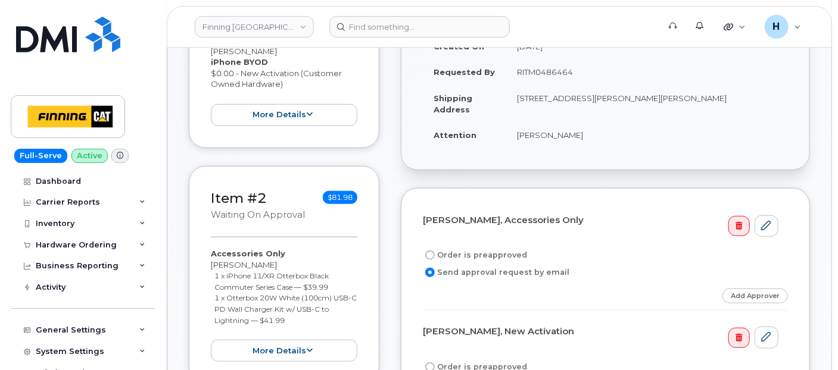
scroll to position [397, 0]
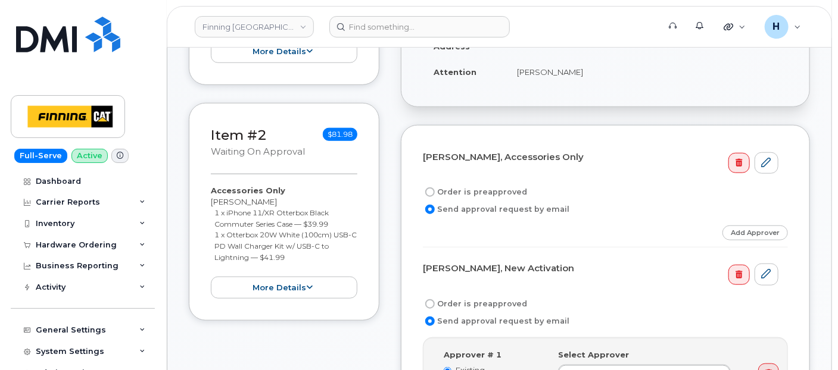
click at [479, 191] on label "Order is preapproved" at bounding box center [475, 192] width 104 height 14
click at [435, 191] on input "Order is preapproved" at bounding box center [430, 193] width 10 height 10
radio input "true"
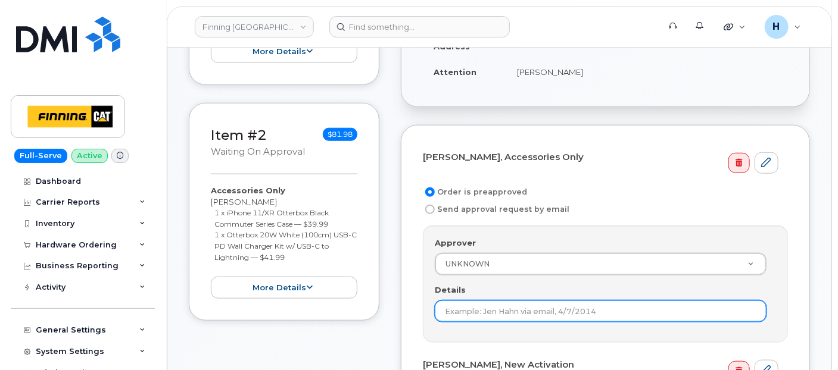
click at [448, 307] on input "Details" at bounding box center [601, 311] width 332 height 21
paste input "RITM0486464"
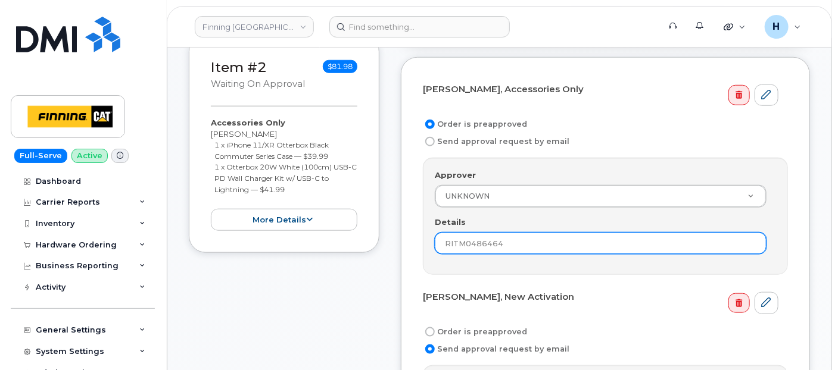
scroll to position [529, 0]
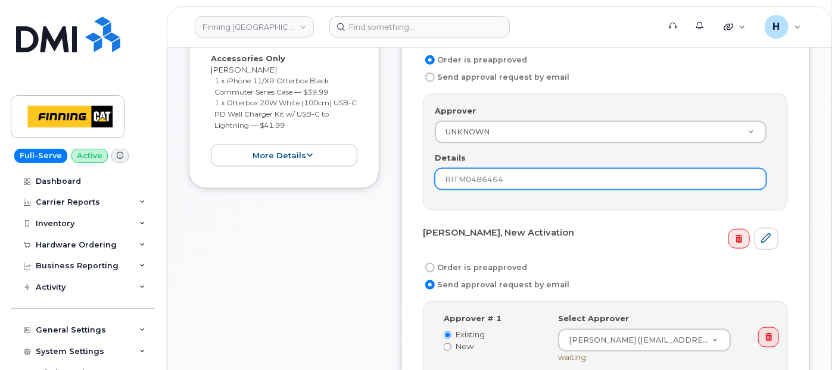
click at [466, 185] on input "RITM0486464" at bounding box center [601, 179] width 332 height 21
click at [465, 182] on input "RITM0486464" at bounding box center [601, 179] width 332 height 21
type input "RITM0486464"
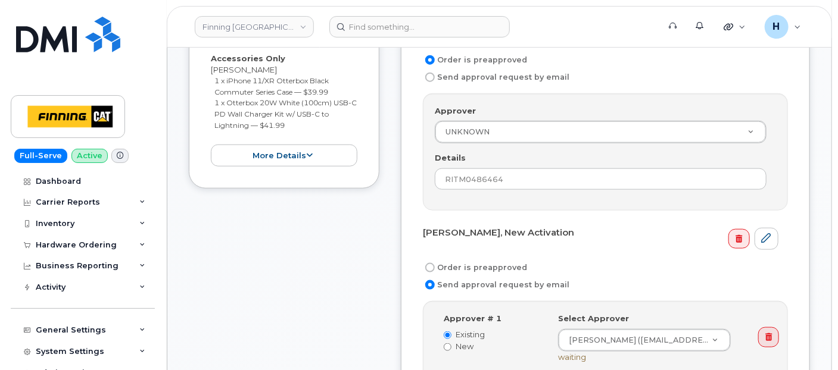
click at [437, 265] on label "Order is preapproved" at bounding box center [475, 268] width 104 height 14
click at [435, 265] on input "Order is preapproved" at bounding box center [430, 268] width 10 height 10
radio input "true"
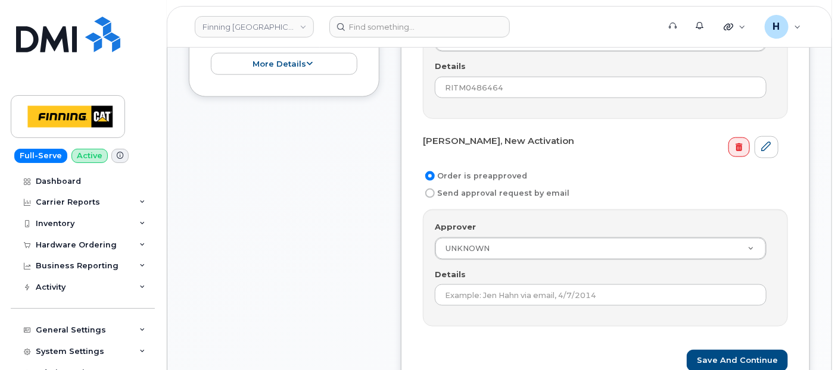
scroll to position [662, 0]
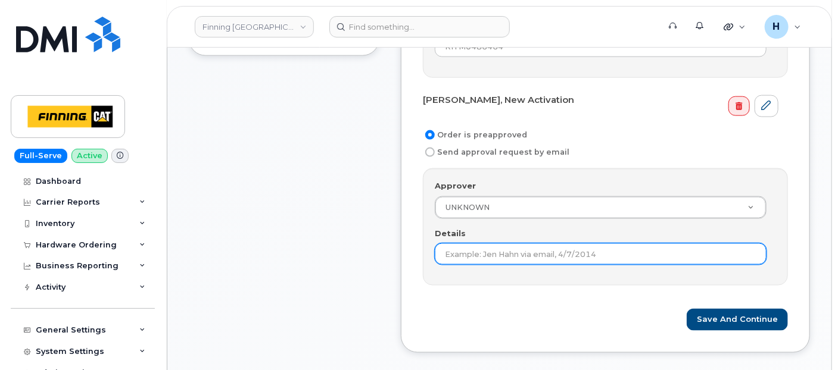
click at [440, 255] on input "Details" at bounding box center [601, 254] width 332 height 21
paste input "RITM0486464"
click at [457, 245] on input "RITM0486464" at bounding box center [601, 254] width 332 height 21
type input "RITM0486464"
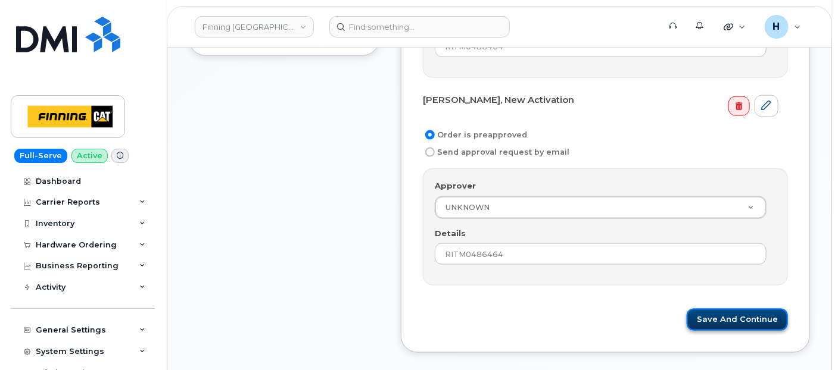
click at [709, 312] on button "Save and Continue" at bounding box center [737, 320] width 101 height 22
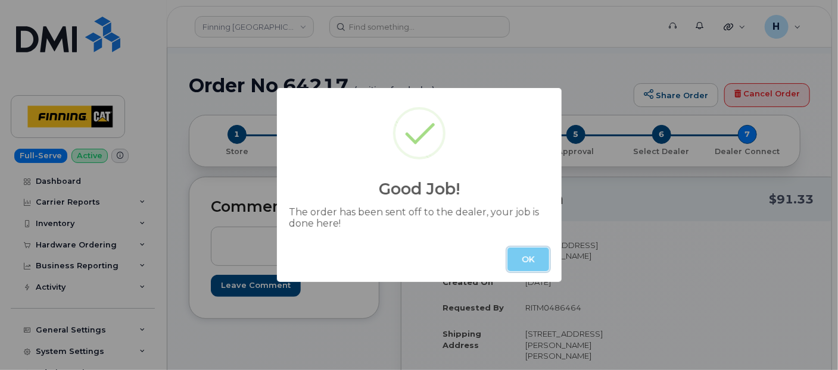
click at [516, 250] on button "OK" at bounding box center [528, 260] width 42 height 24
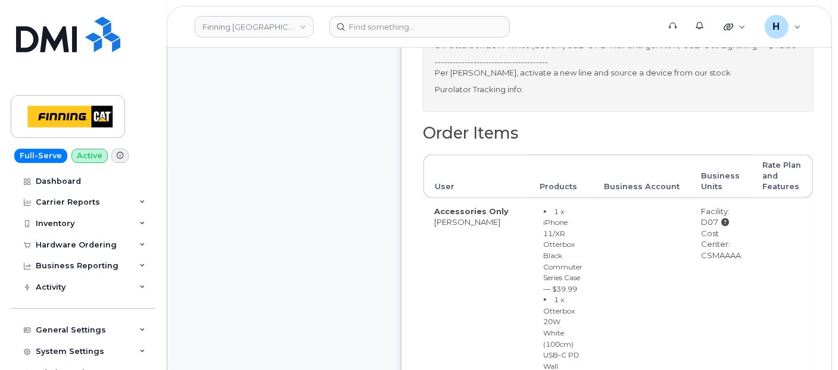
scroll to position [662, 0]
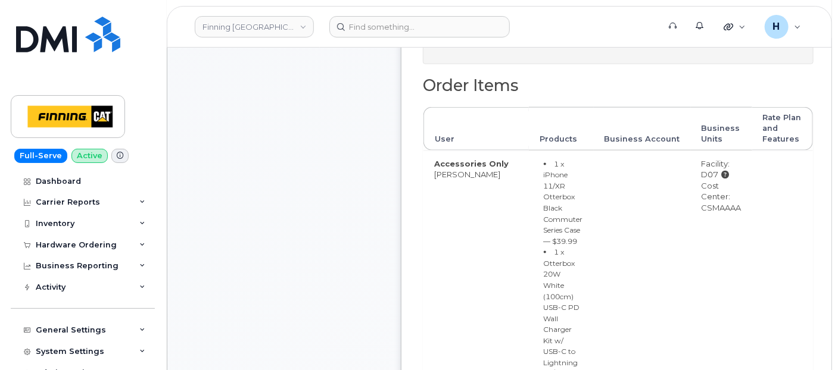
drag, startPoint x: 709, startPoint y: 211, endPoint x: 752, endPoint y: 211, distance: 42.3
click at [752, 211] on td "Facility: D07 Cost Center: CSMAAAA" at bounding box center [721, 271] width 61 height 241
copy div "CSMAAAA"
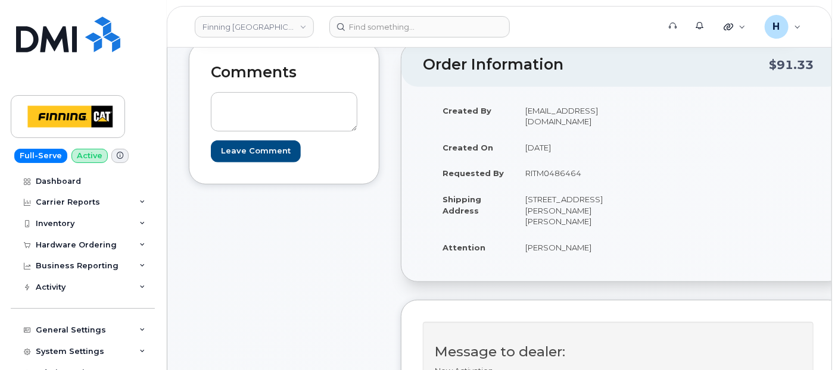
scroll to position [198, 0]
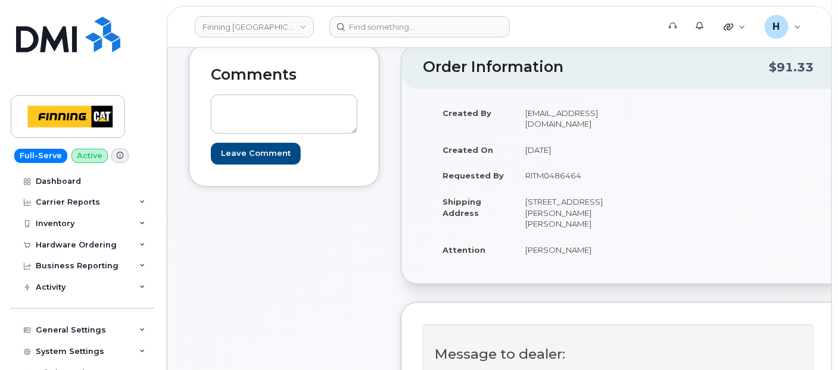
drag, startPoint x: 558, startPoint y: 219, endPoint x: 519, endPoint y: 219, distance: 39.3
click at [519, 219] on td "[STREET_ADDRESS][PERSON_NAME][PERSON_NAME]" at bounding box center [564, 213] width 99 height 48
copy td "T0P 1C0"
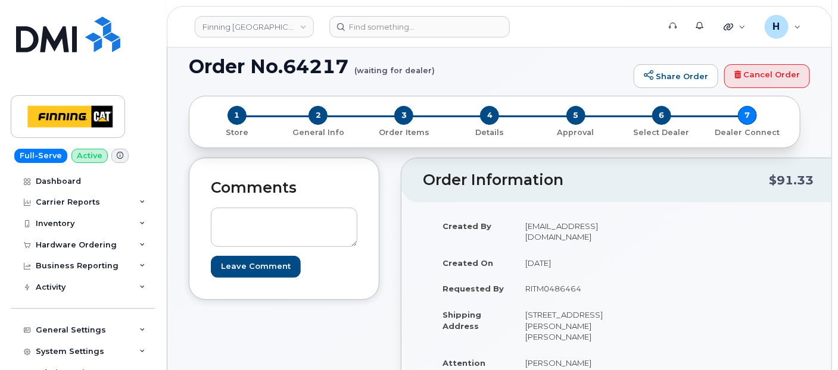
scroll to position [66, 0]
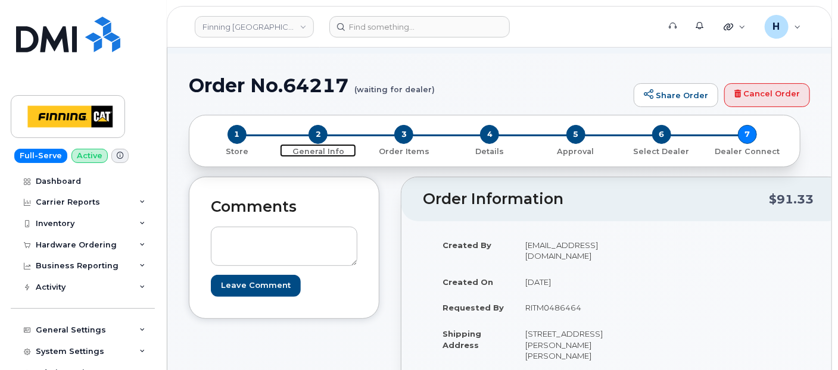
click at [317, 135] on span "2" at bounding box center [318, 134] width 19 height 19
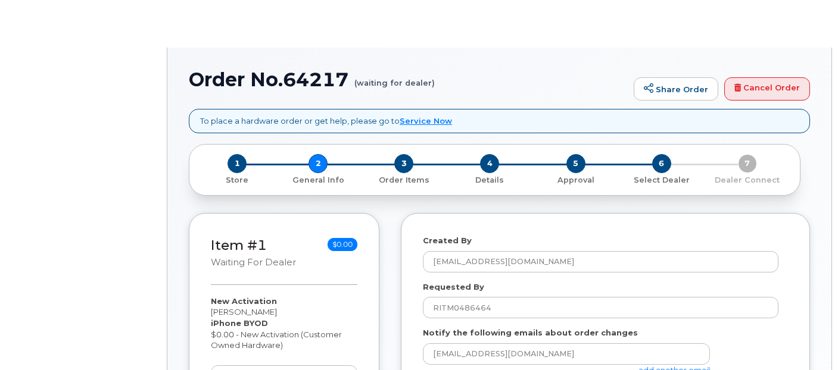
select select
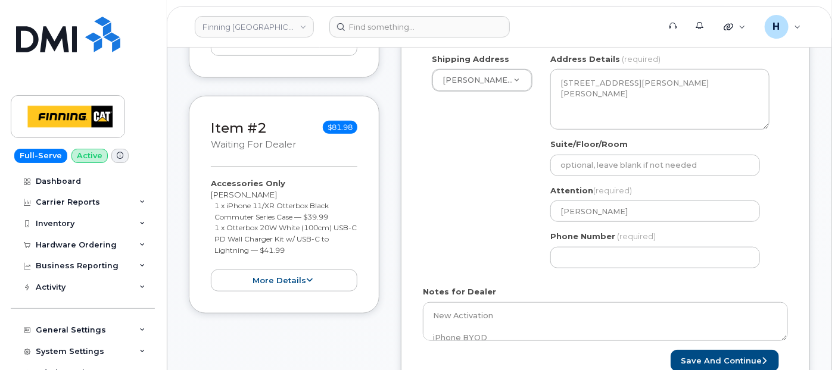
scroll to position [529, 0]
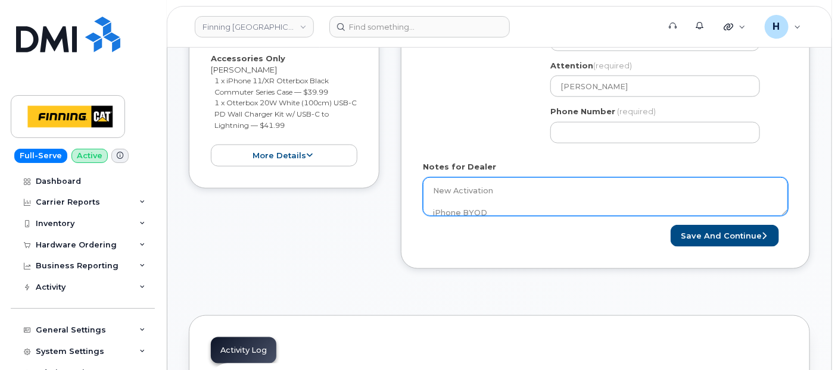
click at [530, 197] on textarea "New Activation iPhone BYOD $0.00 - New Activation (Customer Owned Hardware) SIM…" at bounding box center [605, 196] width 365 height 39
paste textarea "335645885518"
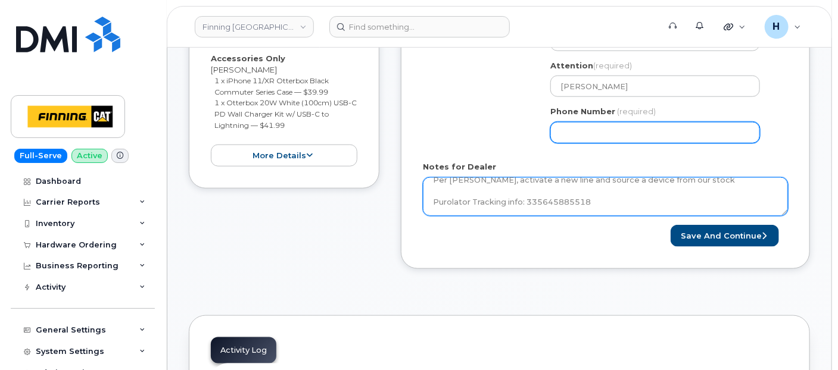
type textarea "New Activation iPhone BYOD $0.00 - New Activation (Customer Owned Hardware) SIM…"
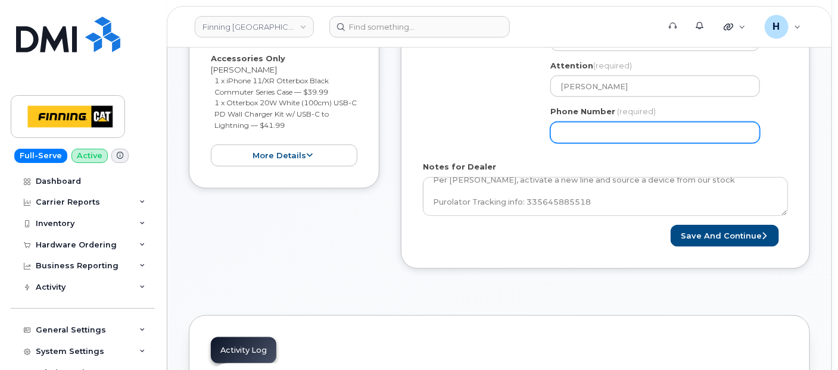
click at [576, 126] on input "Phone Number" at bounding box center [655, 132] width 210 height 21
type input "7807902011"
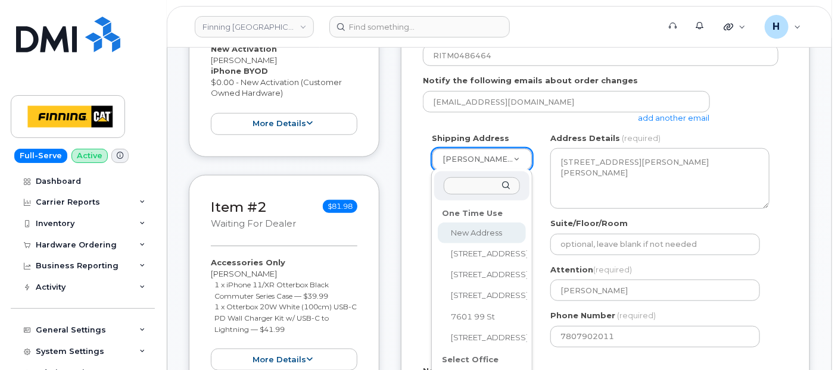
scroll to position [391, 0]
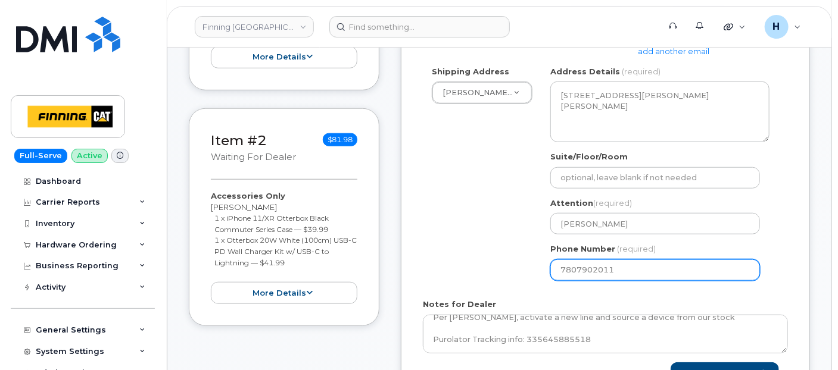
click at [615, 268] on input "7807902011" at bounding box center [655, 270] width 210 height 21
select select
type input "780790201"
select select
type input "7807902010"
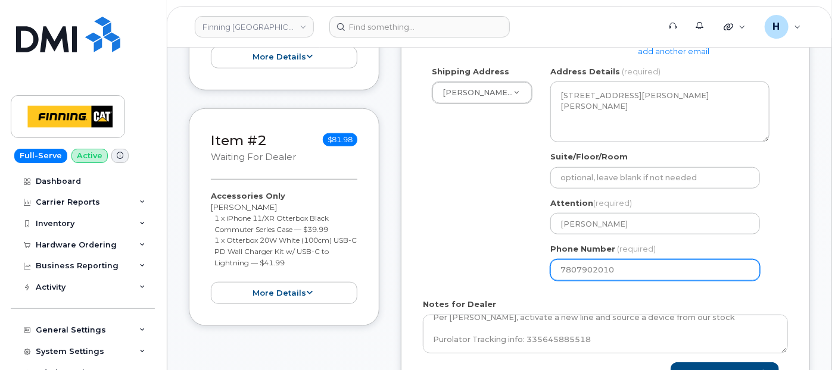
select select
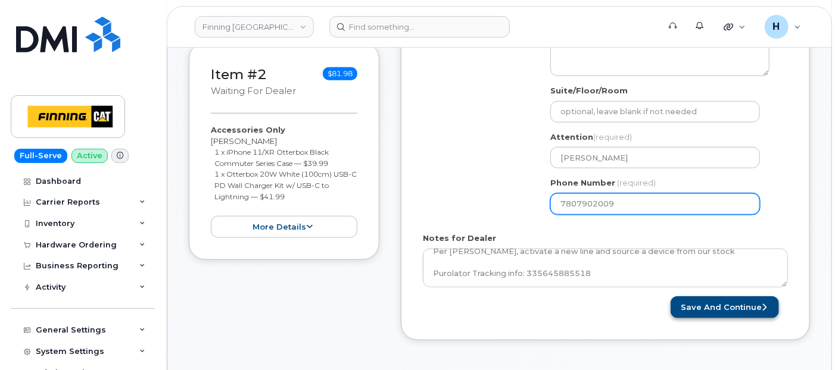
type input "7807902009"
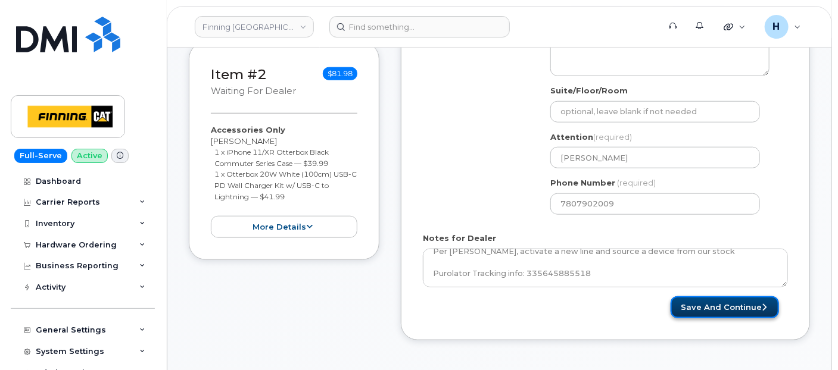
click at [683, 306] on button "Save and Continue" at bounding box center [725, 308] width 108 height 22
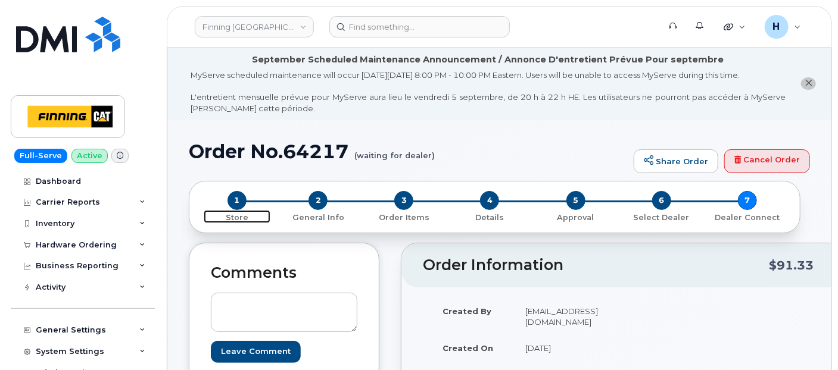
click at [229, 196] on span "1" at bounding box center [237, 200] width 19 height 19
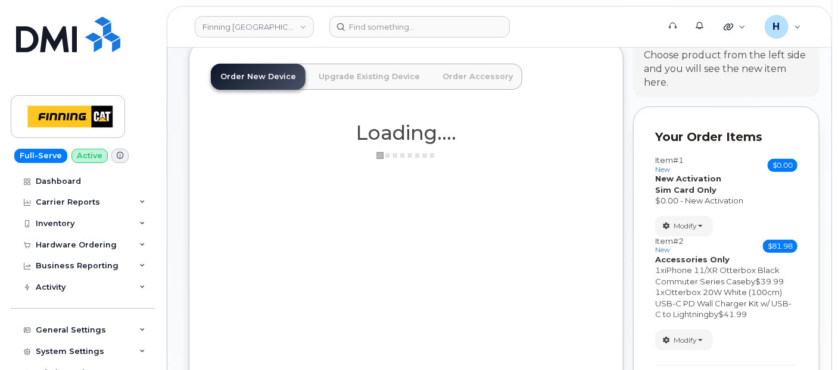
scroll to position [264, 0]
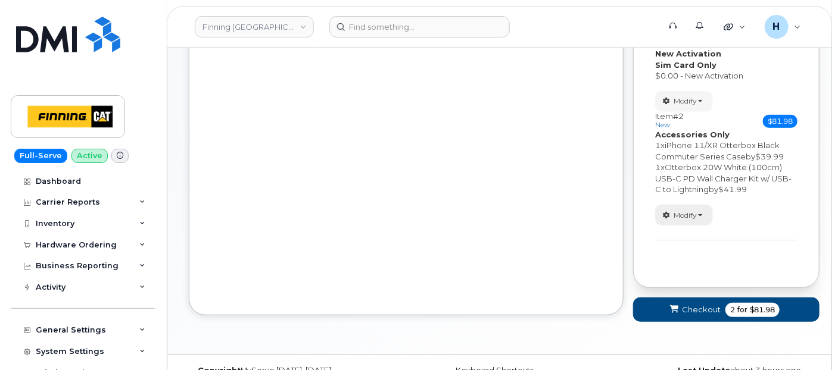
click at [677, 214] on span "Modify" at bounding box center [685, 215] width 23 height 11
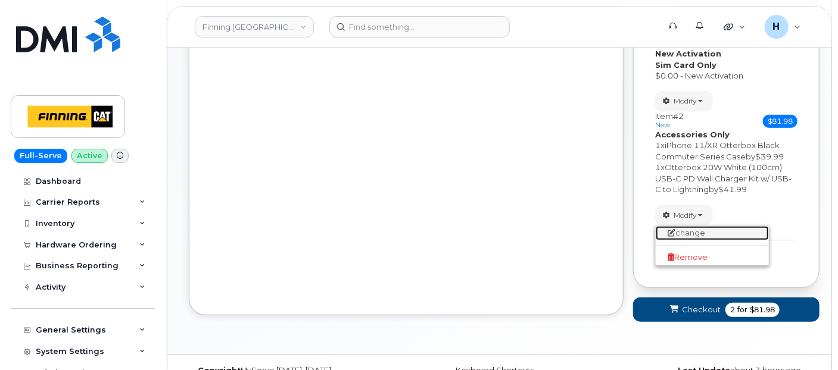
click at [677, 231] on link "change" at bounding box center [712, 233] width 113 height 14
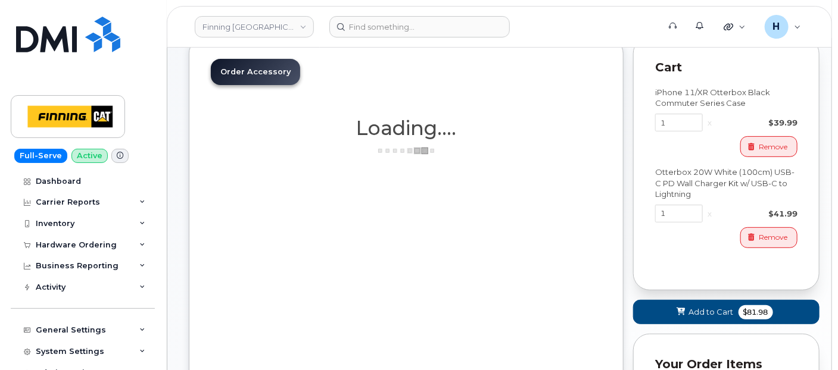
scroll to position [0, 0]
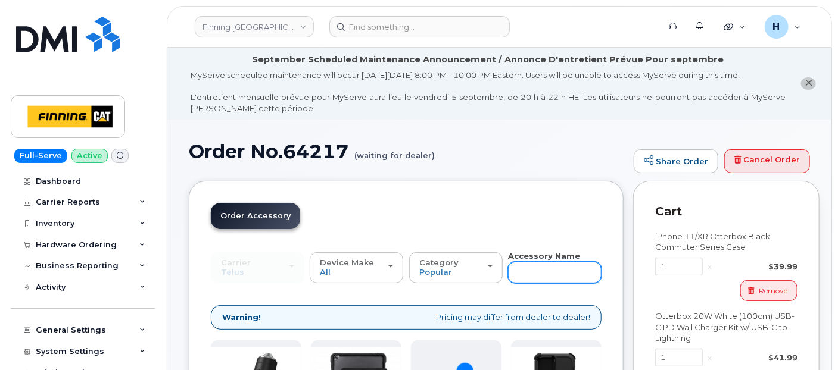
click at [538, 269] on input "text" at bounding box center [555, 272] width 94 height 21
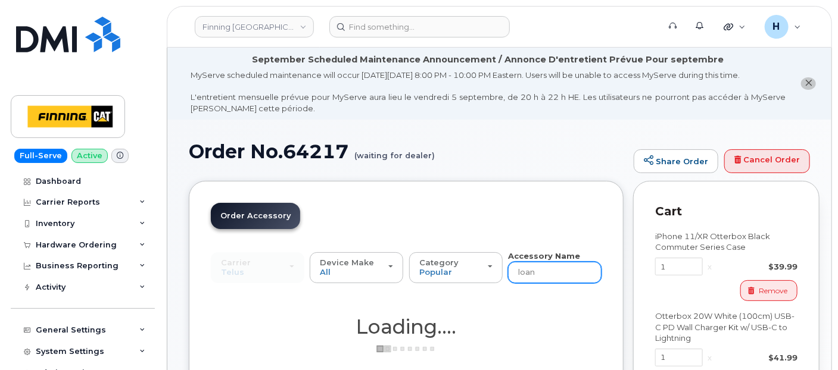
type input "loane"
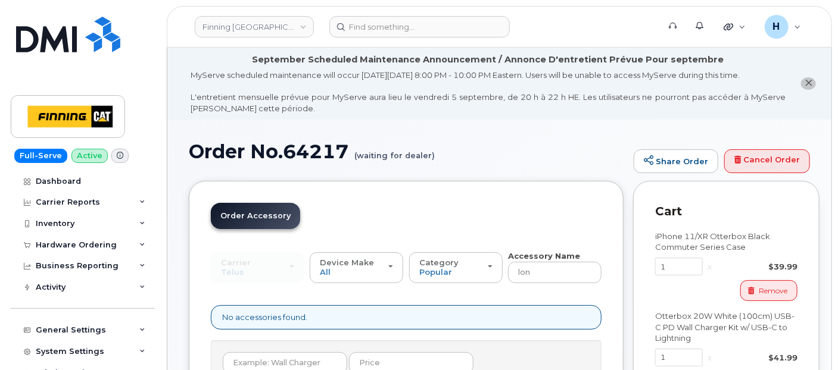
type input "loane"
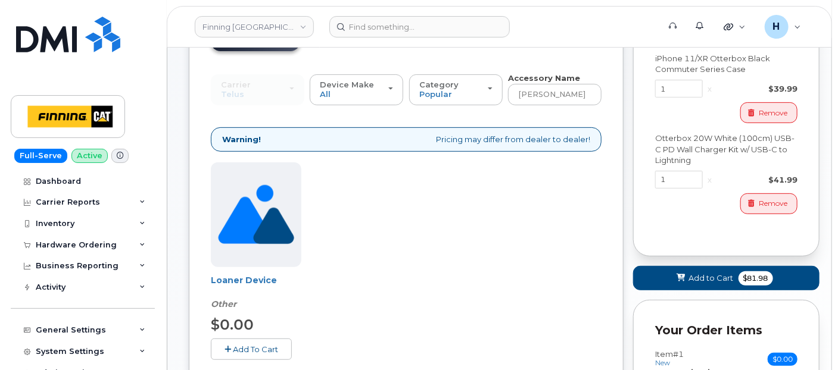
scroll to position [198, 0]
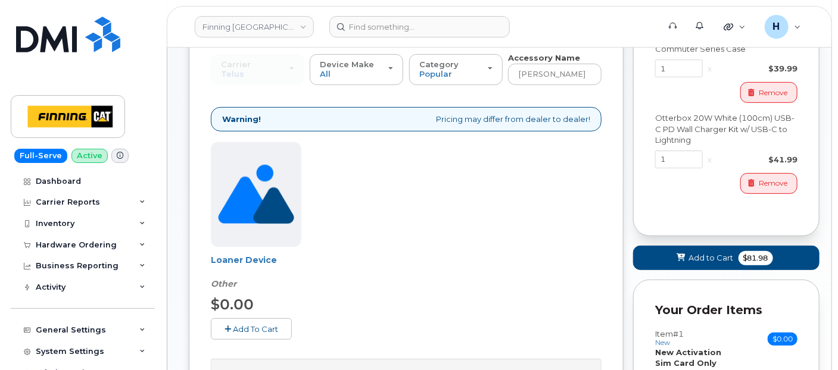
click at [254, 320] on button "Add To Cart" at bounding box center [251, 329] width 81 height 21
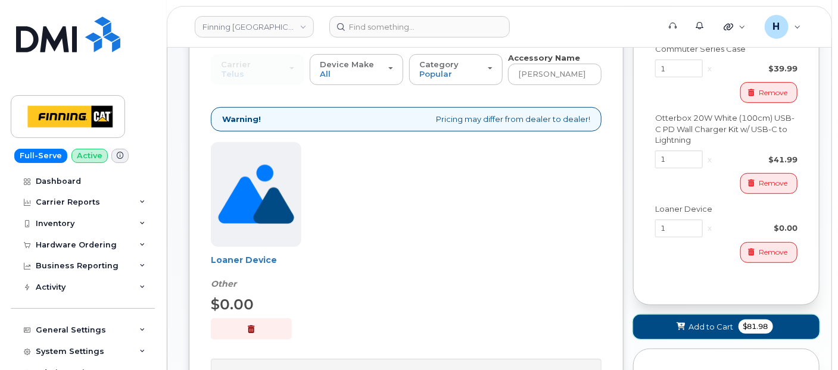
click at [678, 325] on icon at bounding box center [681, 327] width 8 height 8
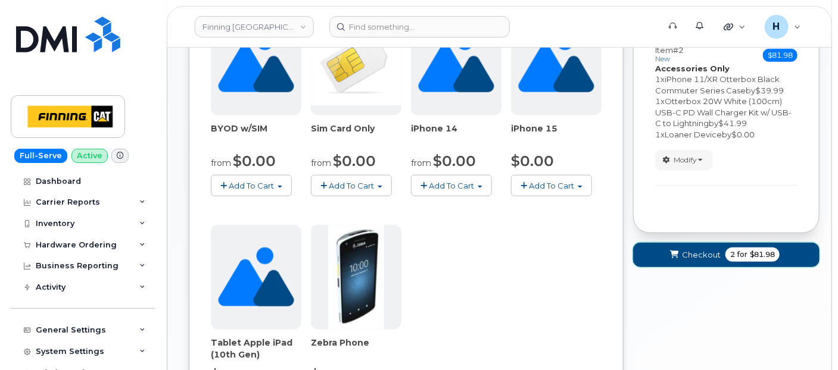
click at [686, 259] on button "Checkout 2 for $81.98" at bounding box center [726, 255] width 186 height 24
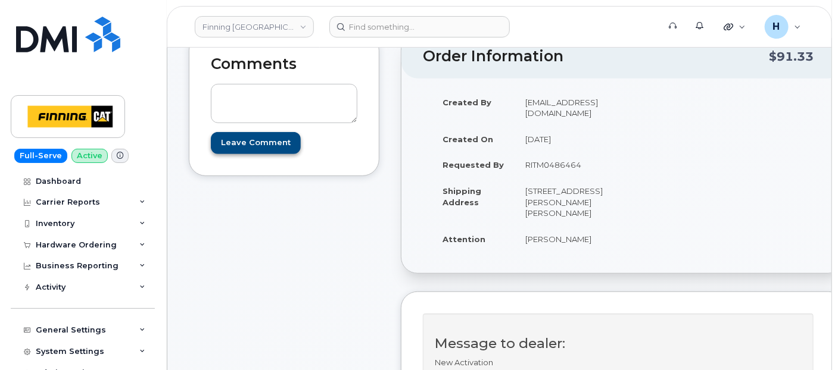
scroll to position [132, 0]
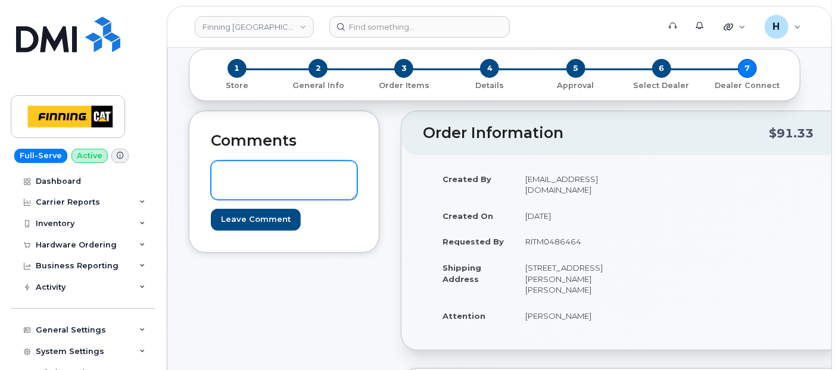
click at [249, 175] on textarea at bounding box center [284, 180] width 147 height 39
click at [249, 175] on textarea "S/N: IMEI: 351010397508791" at bounding box center [284, 180] width 147 height 39
drag, startPoint x: 245, startPoint y: 176, endPoint x: 339, endPoint y: 214, distance: 101.5
click at [339, 214] on form "S/N: FG1HV0Y1N72J [iPhone 11 (#2047)] IMEI: 351010397508791 Leave Comment" at bounding box center [284, 196] width 147 height 70
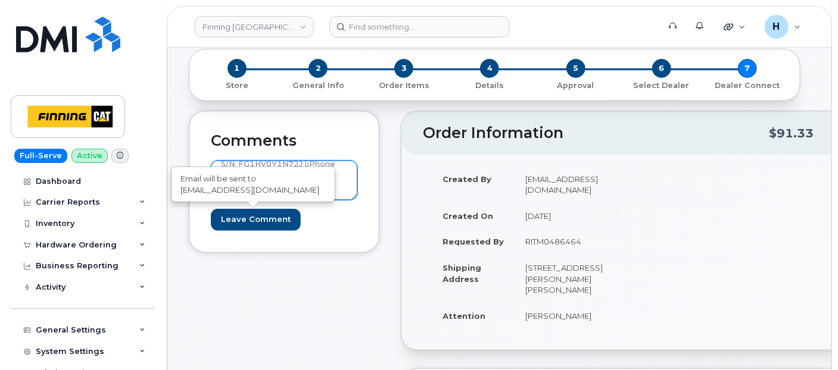
type textarea "S/N: FG1HV0Y1N72J [iPhone 11 (#2047)] IMEI: [TECHNICAL_ID]"
click at [262, 217] on input "Leave Comment" at bounding box center [256, 220] width 90 height 22
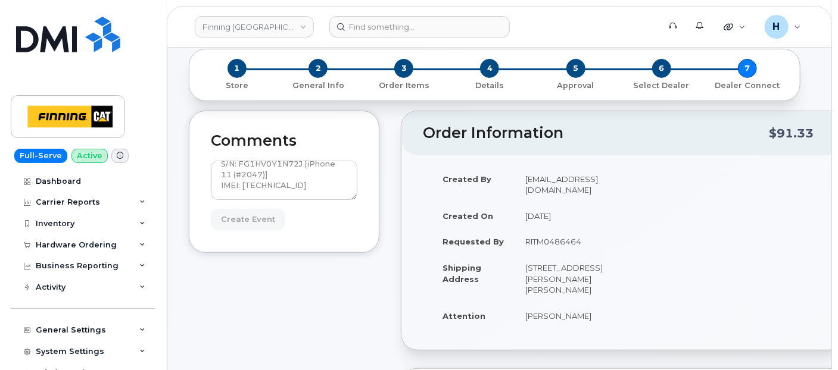
type input "Create Event"
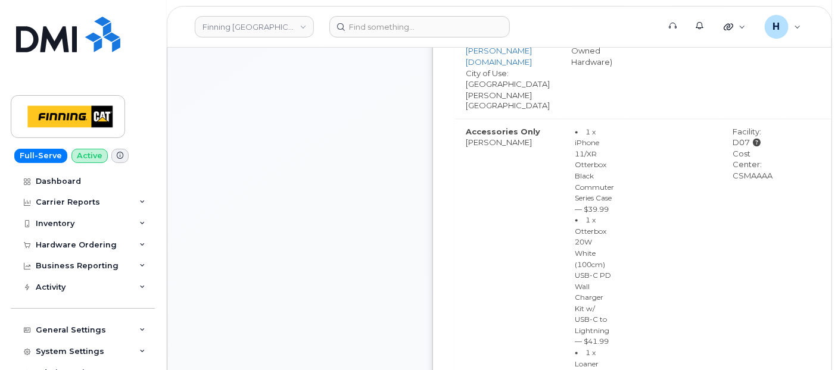
scroll to position [992, 0]
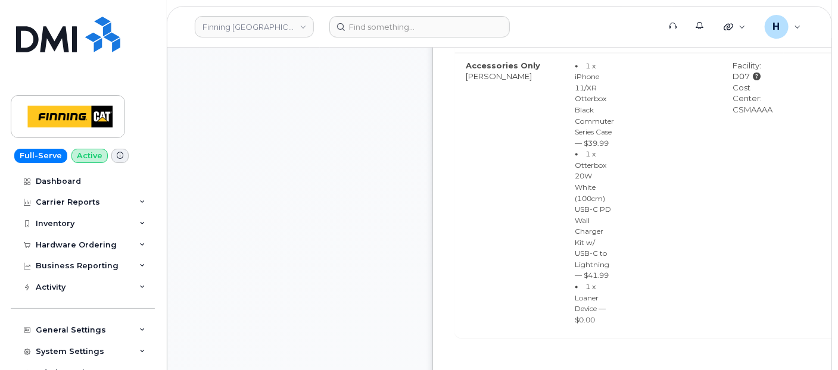
drag, startPoint x: 638, startPoint y: 284, endPoint x: 626, endPoint y: 254, distance: 32.1
click at [615, 282] on li "1 x Loaner Device — $0.00" at bounding box center [594, 304] width 39 height 44
copy small "1 x Loaner Device — $0.00"
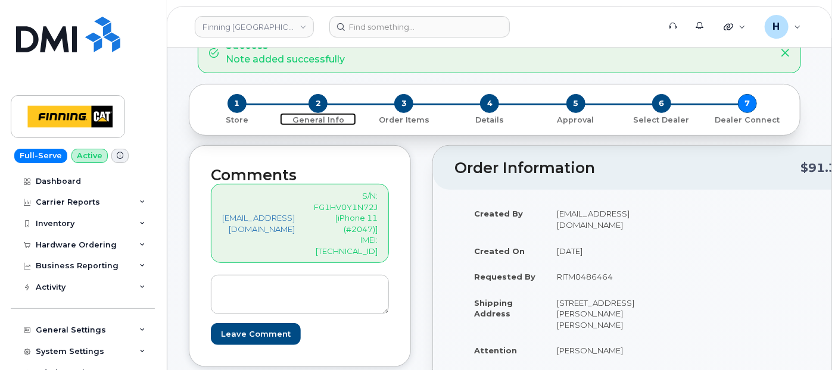
scroll to position [66, 0]
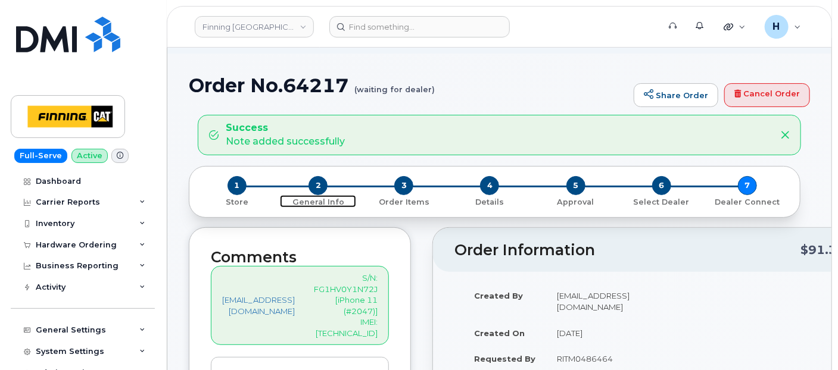
click at [316, 183] on span "2" at bounding box center [318, 185] width 19 height 19
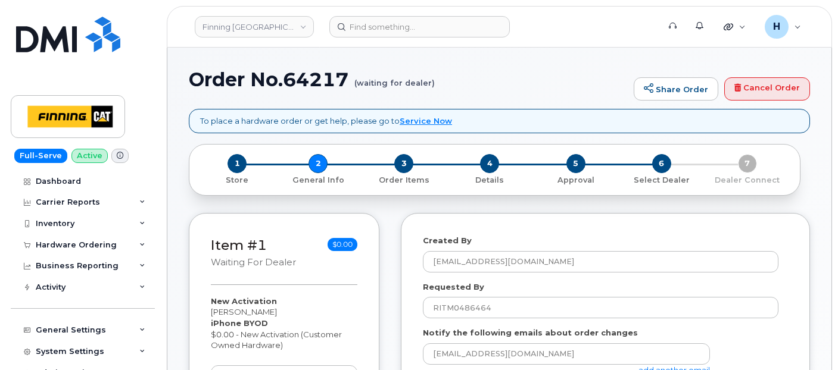
select select
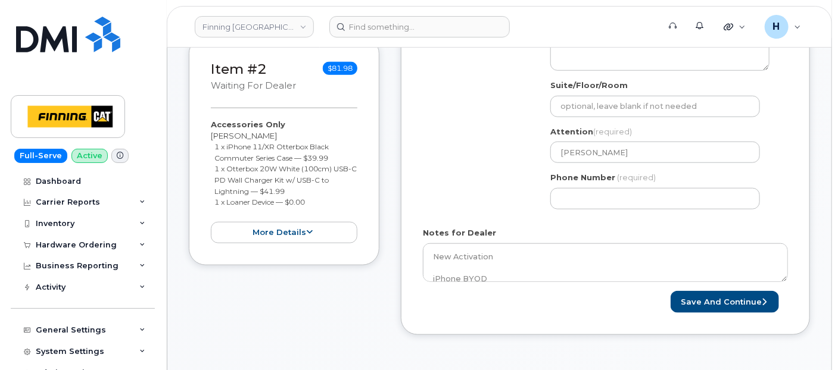
scroll to position [529, 0]
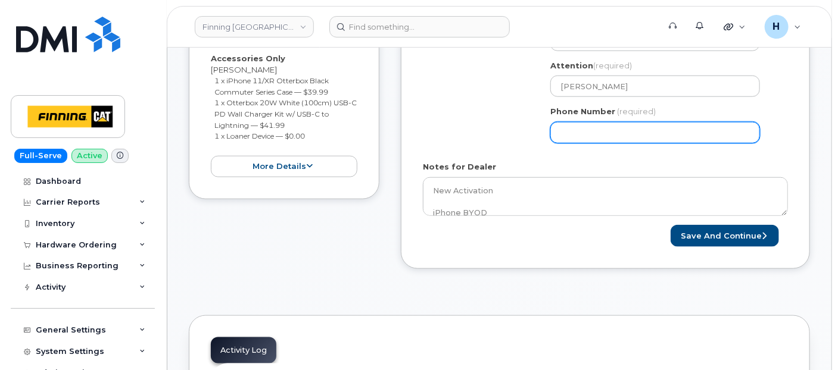
click at [573, 139] on input "Phone Number" at bounding box center [655, 132] width 210 height 21
type input "7807902009"
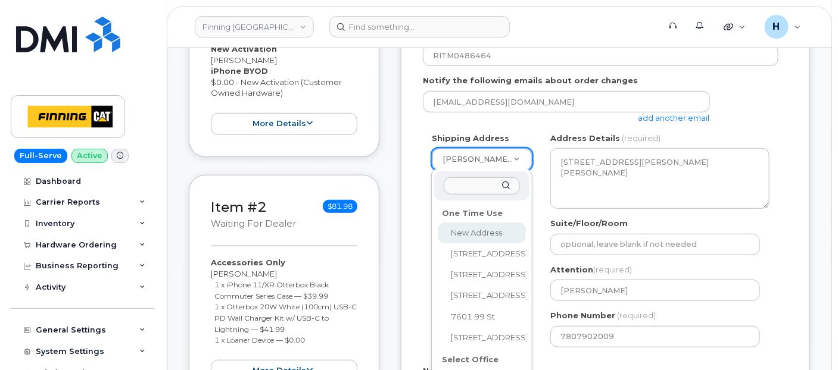
scroll to position [391, 0]
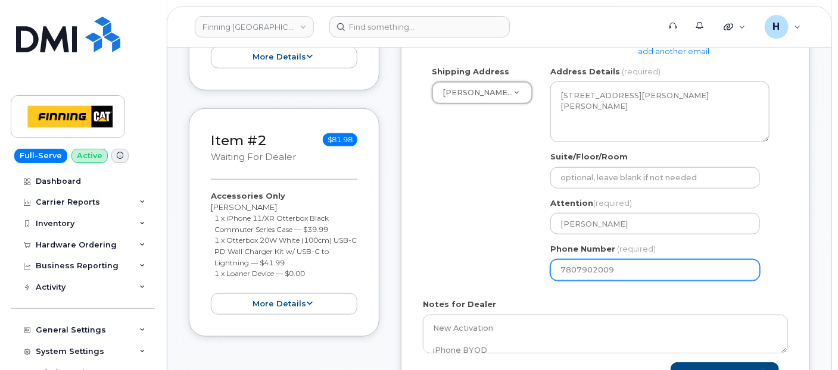
click at [616, 271] on input "7807902009" at bounding box center [655, 270] width 210 height 21
select select
type input "780790201"
select select
type input "7807902010"
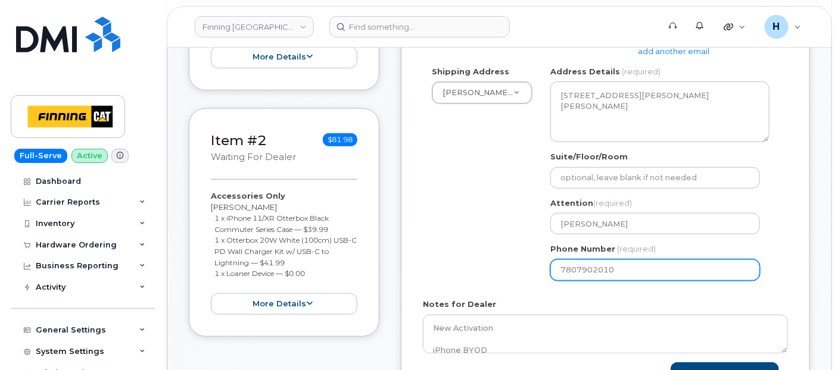
select select
type input "7807902009"
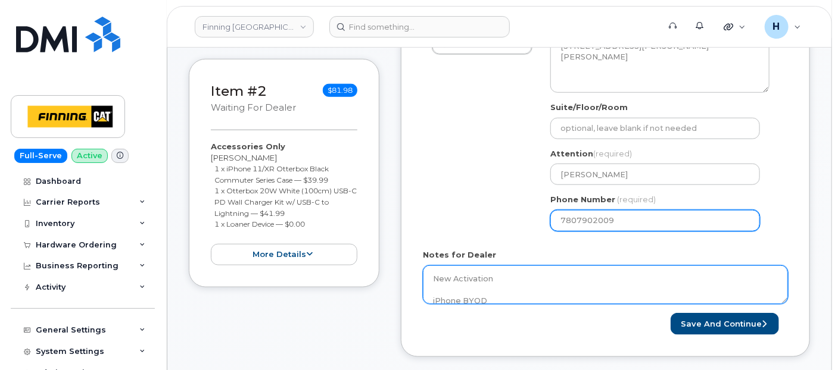
scroll to position [457, 0]
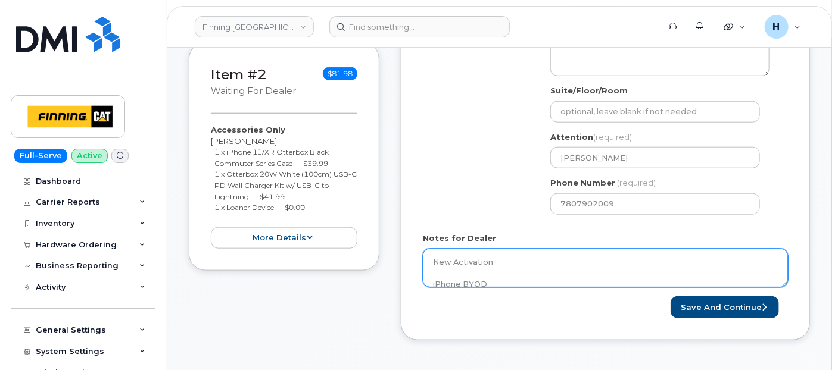
click at [498, 276] on textarea "New Activation iPhone BYOD $0.00 - New Activation (Customer Owned Hardware) SIM…" at bounding box center [605, 268] width 365 height 39
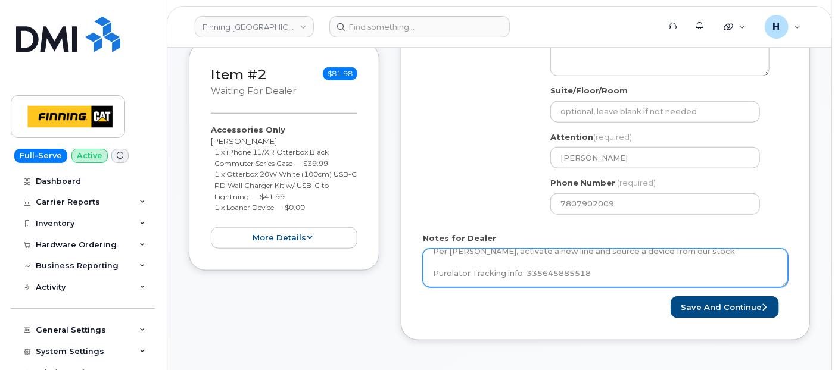
click at [554, 263] on textarea "New Activation iPhone BYOD $0.00 - New Activation (Customer Owned Hardware) SIM…" at bounding box center [605, 268] width 365 height 39
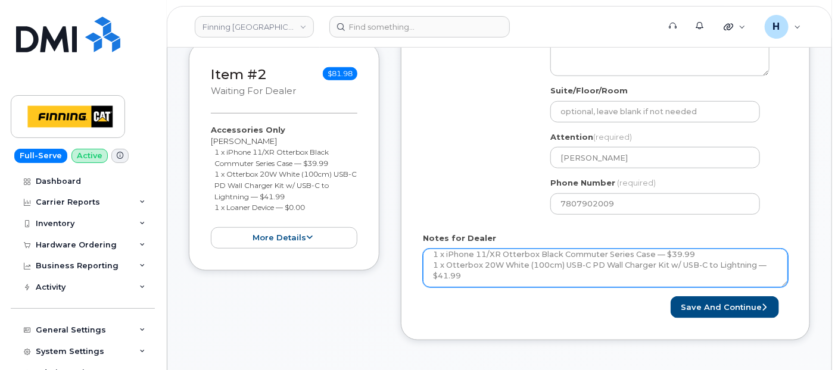
scroll to position [111, 0]
paste textarea "-Fully compatible with included screen protector"
click at [549, 265] on textarea "New Activation iPhone BYOD $0.00 - New Activation (Customer Owned Hardware) SIM…" at bounding box center [605, 268] width 365 height 39
paste textarea "-Fully compatible with included screen protector"
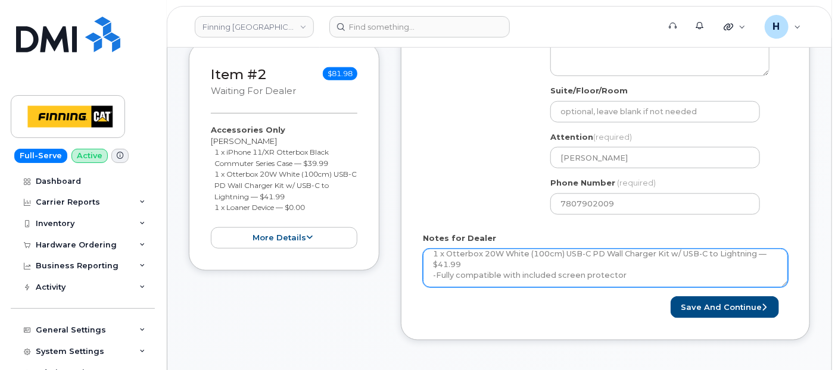
drag, startPoint x: 432, startPoint y: 279, endPoint x: 621, endPoint y: 275, distance: 188.8
click at [621, 275] on textarea "New Activation iPhone BYOD $0.00 - New Activation (Customer Owned Hardware) SIM…" at bounding box center [605, 268] width 365 height 39
paste textarea "1 x Loaner Device — $0.00---"
type textarea "New Activation iPhone BYOD $0.00 - New Activation (Customer Owned Hardware) SIM…"
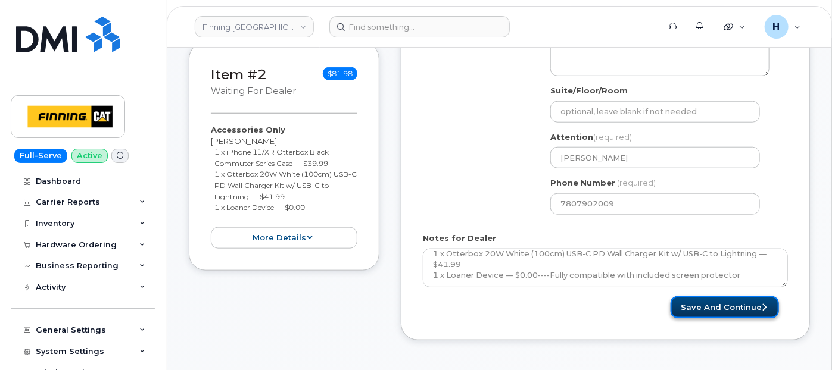
click at [715, 308] on button "Save and Continue" at bounding box center [725, 308] width 108 height 22
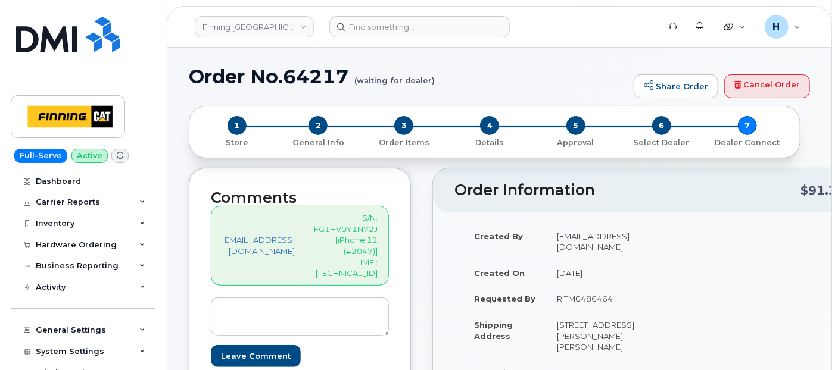
scroll to position [198, 0]
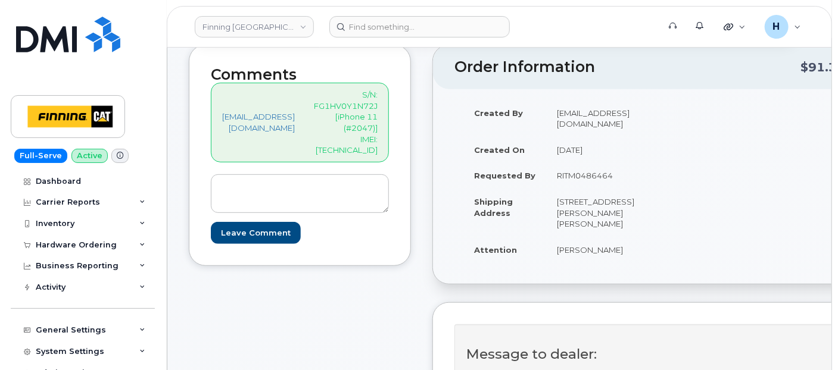
drag, startPoint x: 403, startPoint y: 139, endPoint x: 384, endPoint y: 96, distance: 46.9
click at [384, 96] on div "[EMAIL_ADDRESS][DOMAIN_NAME] S/N: FG1HV0Y1N72J [iPhone 11 (#2047)] IMEI: [TECHN…" at bounding box center [300, 122] width 178 height 79
copy p "S/N: FG1HV0Y1N72J [iPhone 11 (#2047)] IMEI: [TECHNICAL_ID]"
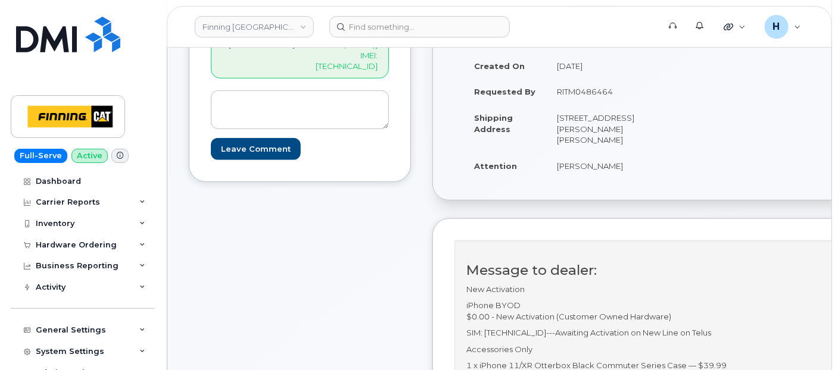
scroll to position [331, 0]
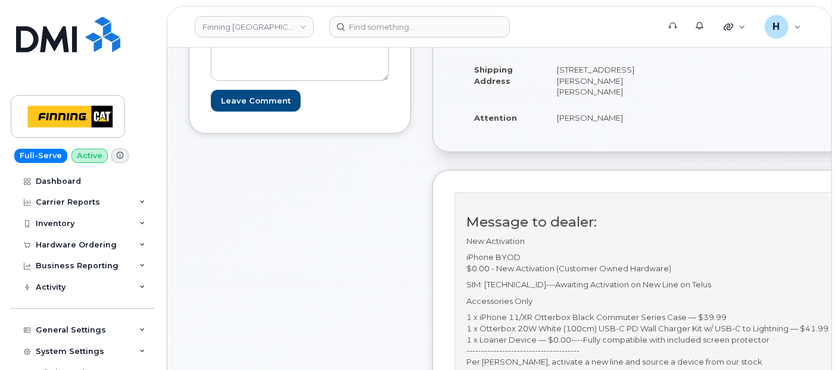
drag, startPoint x: 485, startPoint y: 282, endPoint x: 782, endPoint y: 284, distance: 296.6
click at [782, 284] on div "Message to dealer: New Activation iPhone BYOD $0.00 - New Activation (Customer …" at bounding box center [649, 296] width 391 height 208
copy p "SIM: [TECHNICAL_ID]---Awaiting Activation on New Line on Telus"
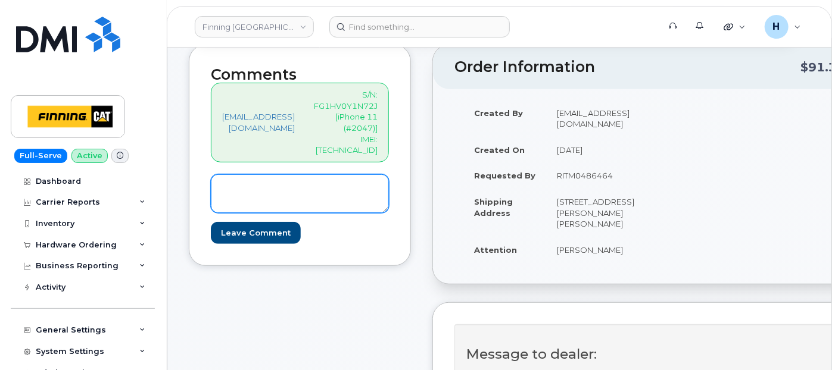
click at [267, 191] on textarea at bounding box center [300, 194] width 178 height 39
paste textarea "SIM: [TECHNICAL_ID]---Awaiting Activation on New Line on Telus"
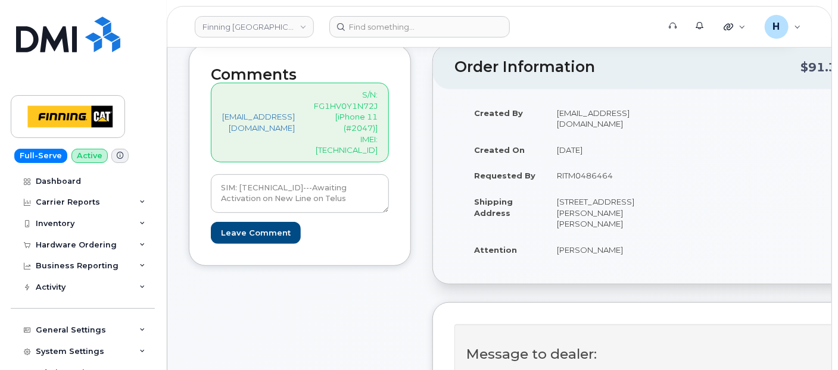
drag, startPoint x: 578, startPoint y: 162, endPoint x: 644, endPoint y: 163, distance: 66.7
click at [644, 163] on td "RITM0486464" at bounding box center [596, 176] width 99 height 26
copy td "RITM0486464"
click at [356, 187] on textarea "SIM: 8912230102357625593---Awaiting Activation on New Line on Telus" at bounding box center [300, 194] width 178 height 39
paste textarea "Order #TL38650699"
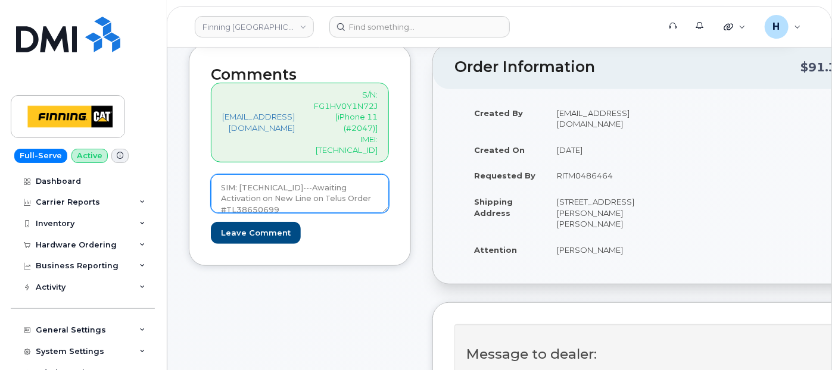
scroll to position [1, 0]
drag, startPoint x: 303, startPoint y: 197, endPoint x: 203, endPoint y: 173, distance: 103.4
click at [203, 173] on div "Comments hakaur@dminc.com S/N: FG1HV0Y1N72J [iPhone 11 (#2047)] IMEI: 351010397…" at bounding box center [300, 156] width 222 height 222
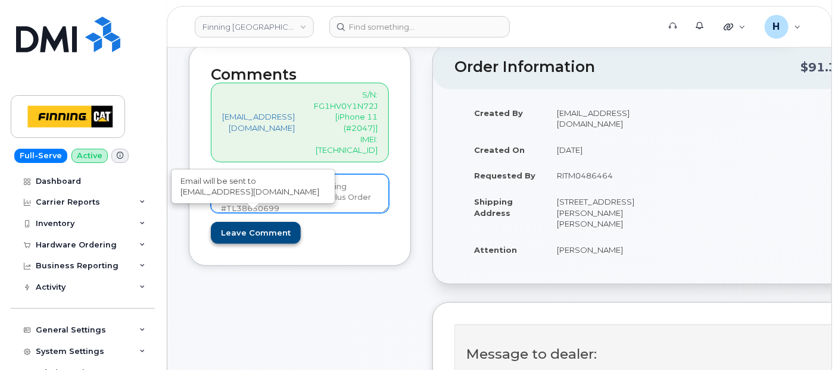
type textarea "SIM: 8912230102357625593---Awaiting Activation on New Line on Telus Order #TL38…"
click at [267, 222] on input "Leave Comment" at bounding box center [256, 233] width 90 height 22
type input "Create Event"
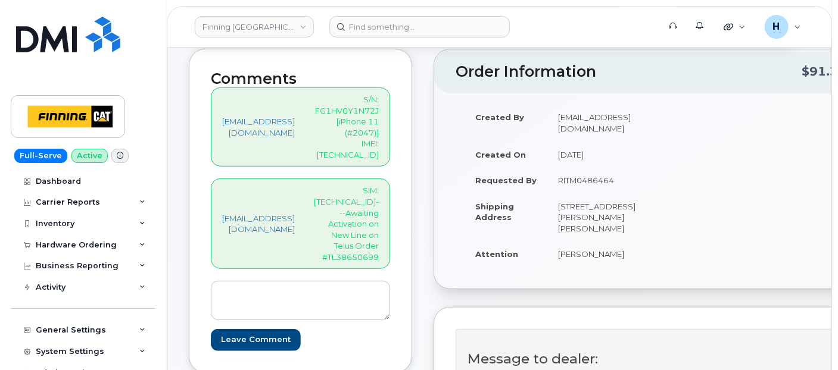
scroll to position [264, 0]
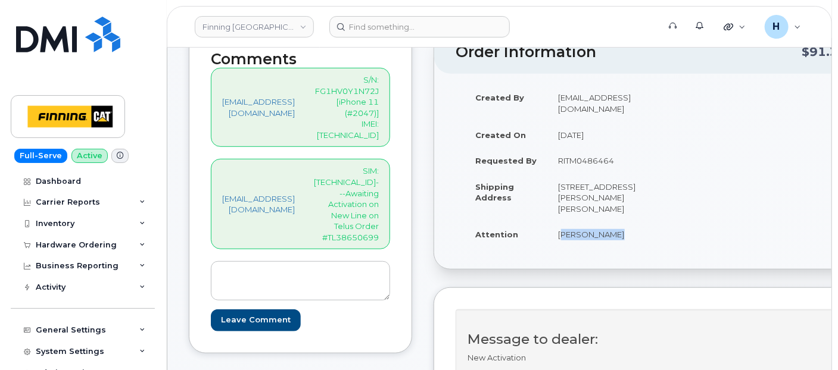
drag, startPoint x: 602, startPoint y: 229, endPoint x: 665, endPoint y: 238, distance: 63.8
click at [647, 238] on td "[PERSON_NAME]" at bounding box center [597, 235] width 99 height 26
copy td "[PERSON_NAME]"
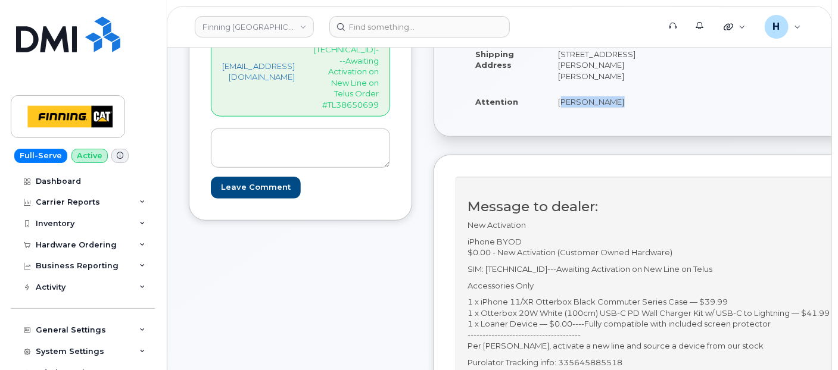
scroll to position [463, 0]
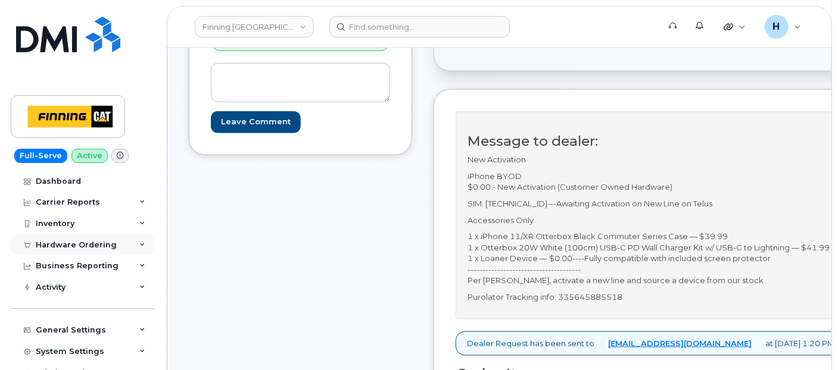
click at [89, 247] on div "Hardware Ordering" at bounding box center [76, 246] width 81 height 10
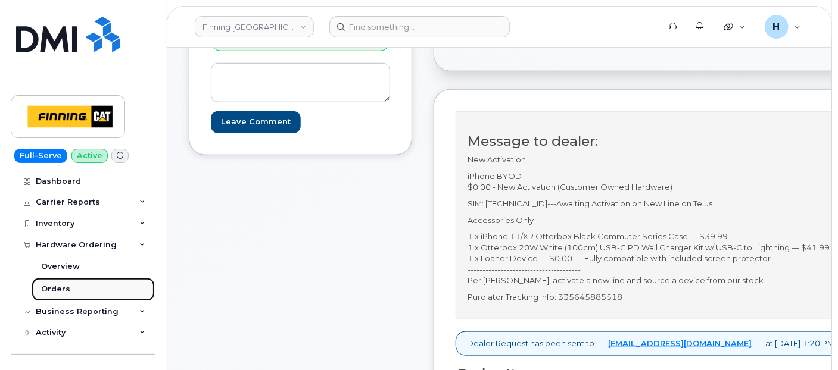
click at [79, 289] on link "Orders" at bounding box center [93, 289] width 123 height 23
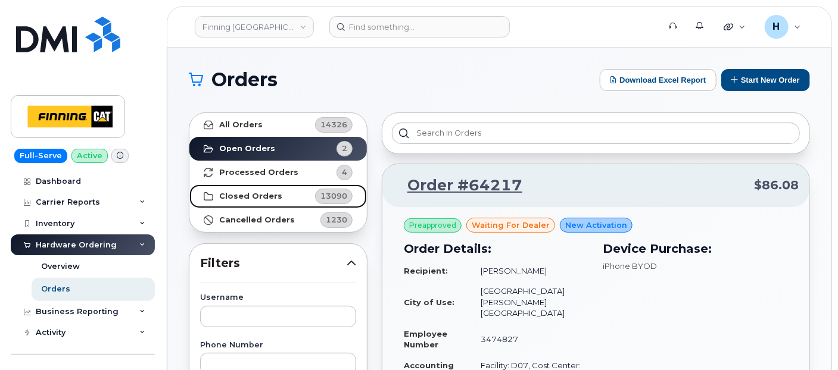
click at [275, 192] on link "Closed Orders 13090" at bounding box center [277, 197] width 177 height 24
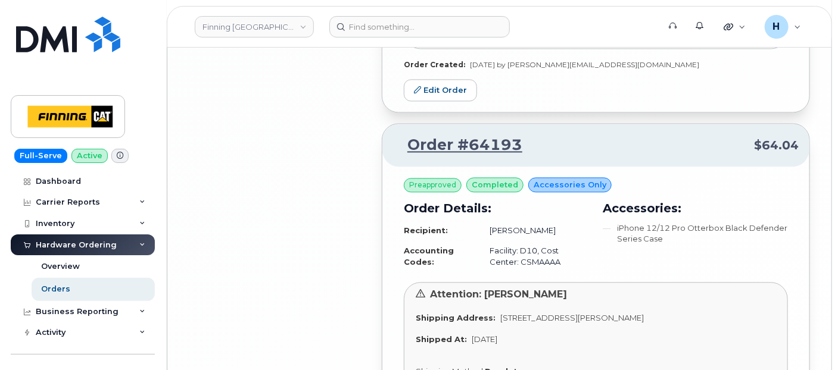
scroll to position [3335, 0]
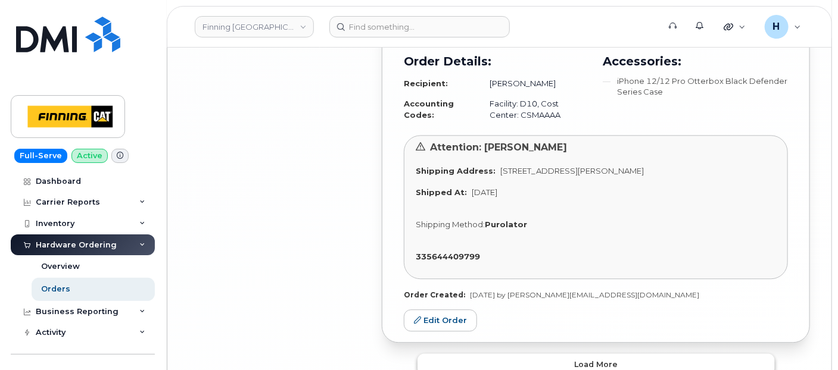
click at [500, 354] on button "Load more" at bounding box center [596, 364] width 357 height 21
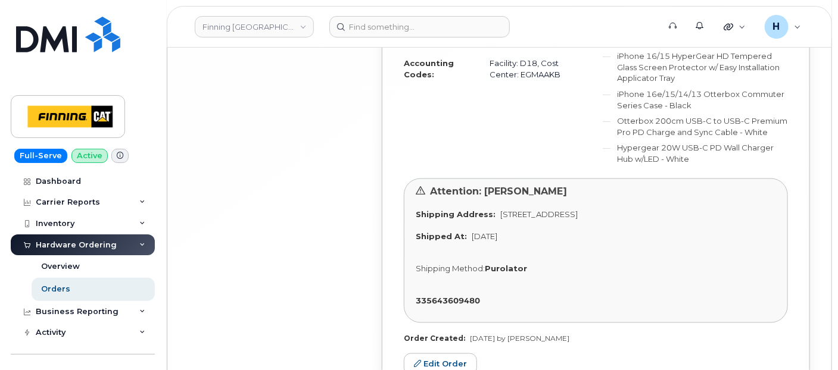
scroll to position [6924, 0]
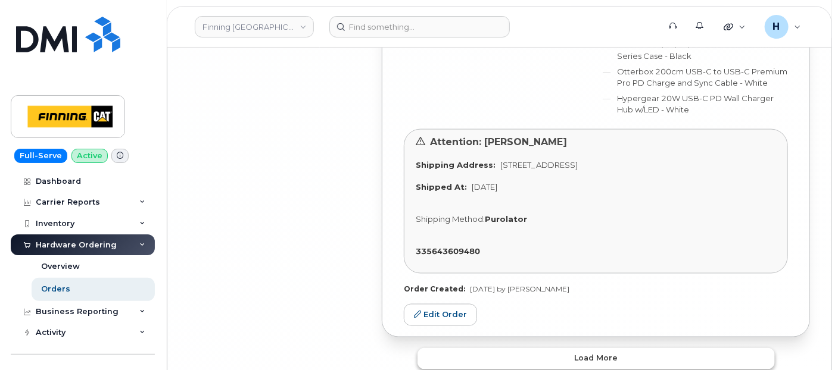
click at [584, 348] on button "Load more" at bounding box center [596, 358] width 357 height 21
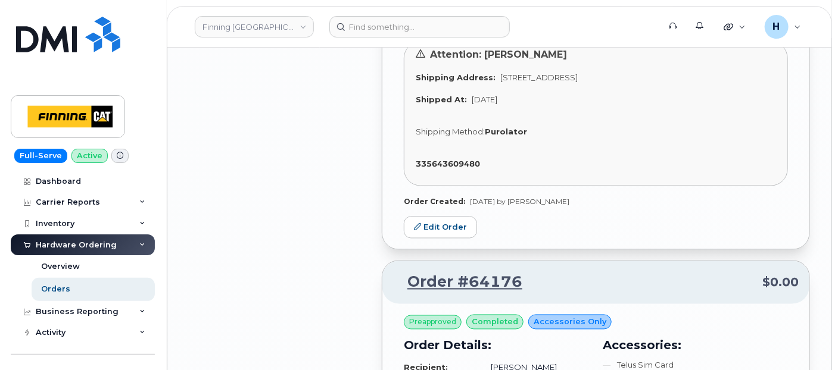
scroll to position [6991, 0]
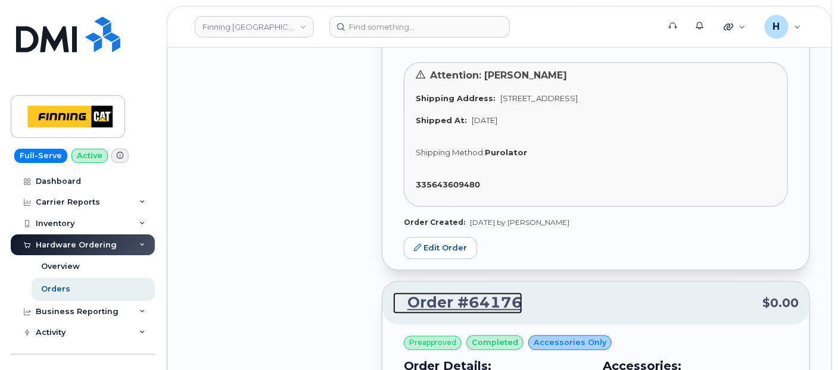
click at [497, 293] on link "Order #64176" at bounding box center [457, 303] width 129 height 21
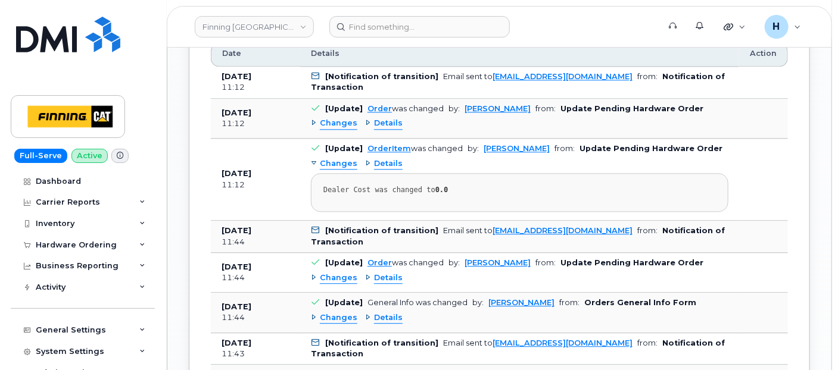
scroll to position [1263, 0]
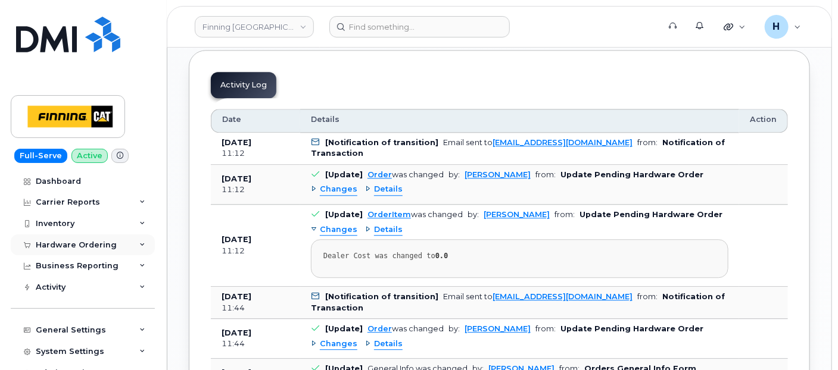
click at [72, 246] on div "Hardware Ordering" at bounding box center [76, 246] width 81 height 10
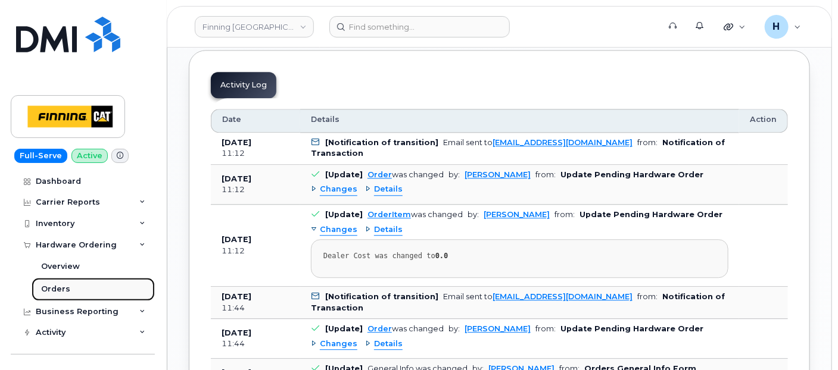
click at [77, 285] on link "Orders" at bounding box center [93, 289] width 123 height 23
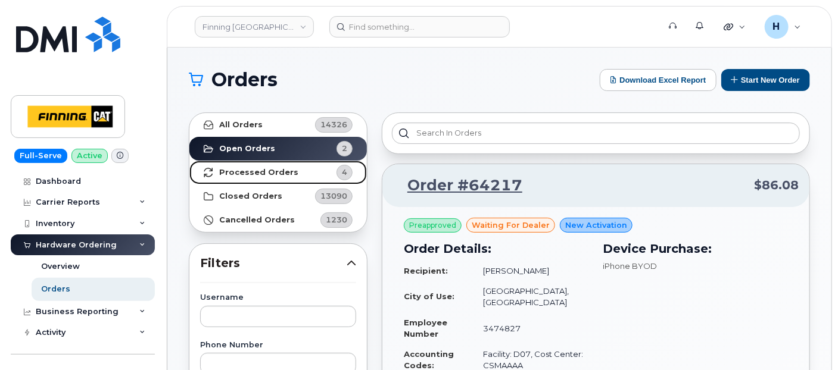
click at [295, 163] on link "Processed Orders 4" at bounding box center [277, 173] width 177 height 24
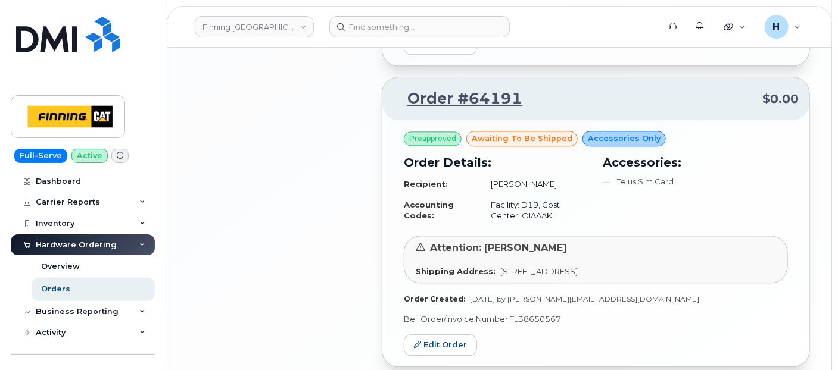
scroll to position [1303, 0]
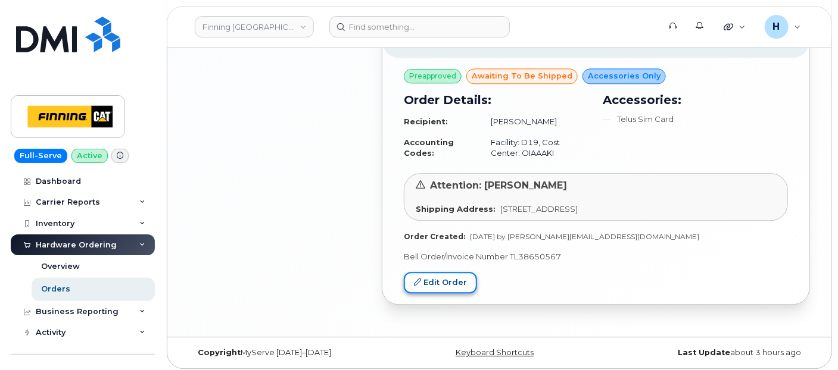
click at [444, 272] on link "Edit Order" at bounding box center [440, 283] width 73 height 22
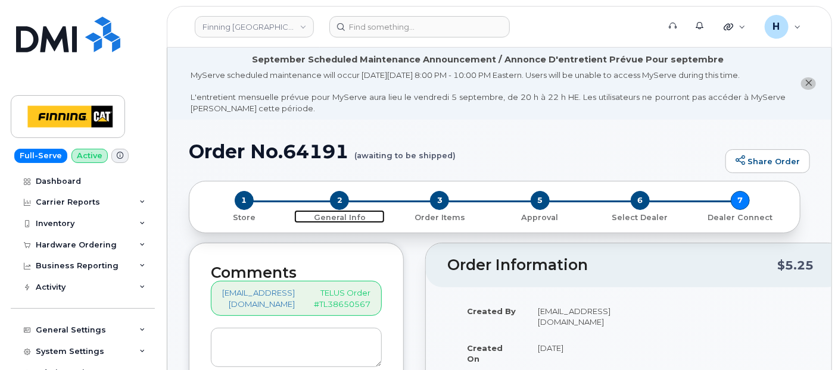
click at [340, 201] on span "2" at bounding box center [339, 200] width 19 height 19
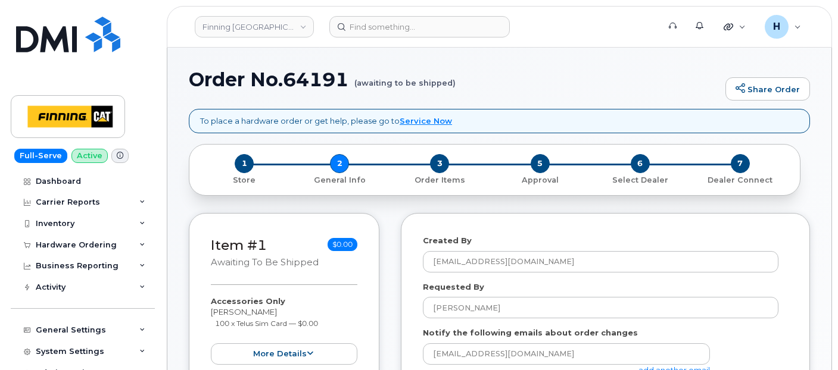
select select
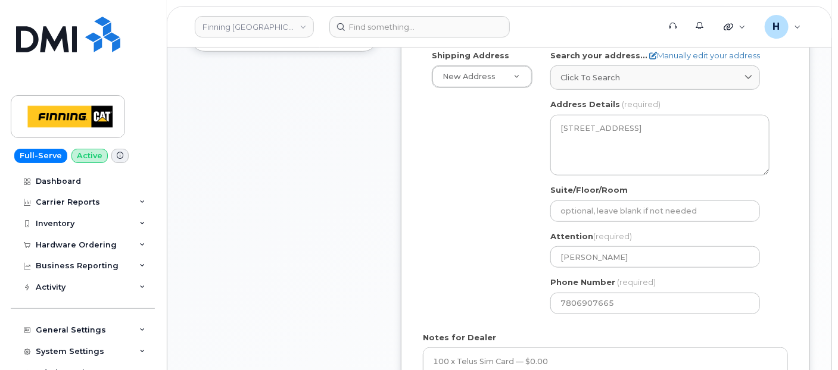
scroll to position [535, 0]
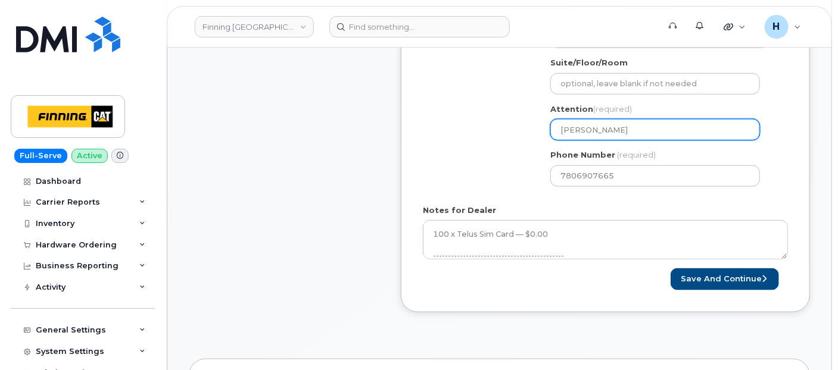
click at [636, 133] on input "[PERSON_NAME]" at bounding box center [655, 129] width 210 height 21
type input "[PERSON_NAME]"
click at [671, 269] on button "Save and Continue" at bounding box center [725, 280] width 108 height 22
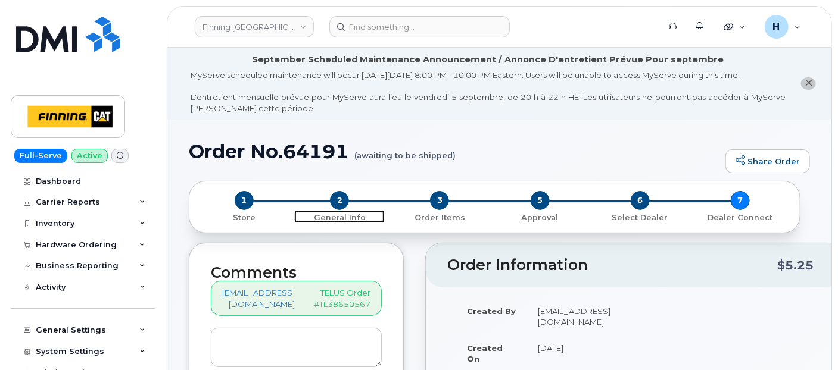
click at [339, 200] on span "2" at bounding box center [339, 200] width 19 height 19
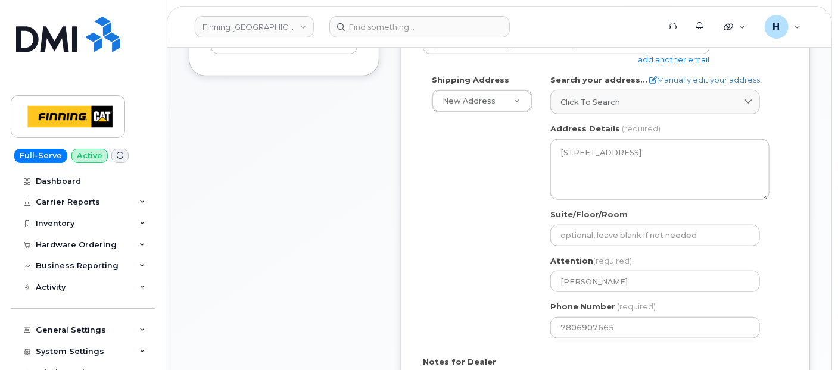
scroll to position [463, 0]
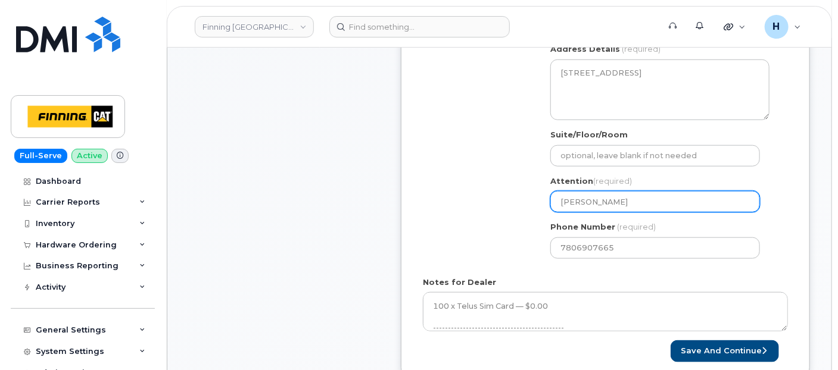
click at [628, 197] on input "[PERSON_NAME]" at bounding box center [655, 201] width 210 height 21
select select
type input "[PERSON_NAME] &"
select select
type input "[PERSON_NAME] & ,"
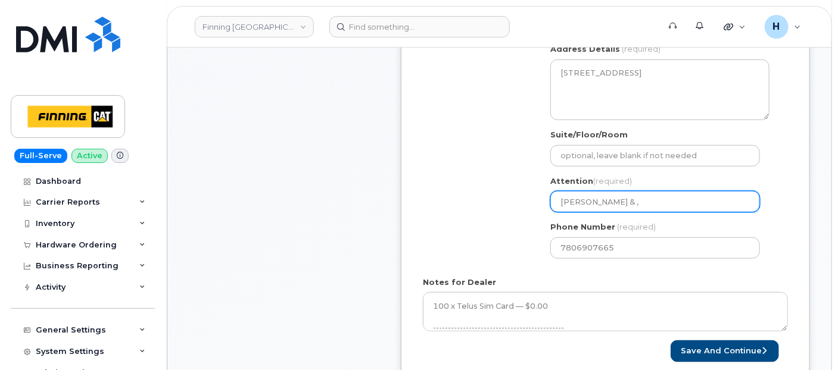
select select
type input "[PERSON_NAME] &"
select select
type input "[PERSON_NAME] & M"
select select
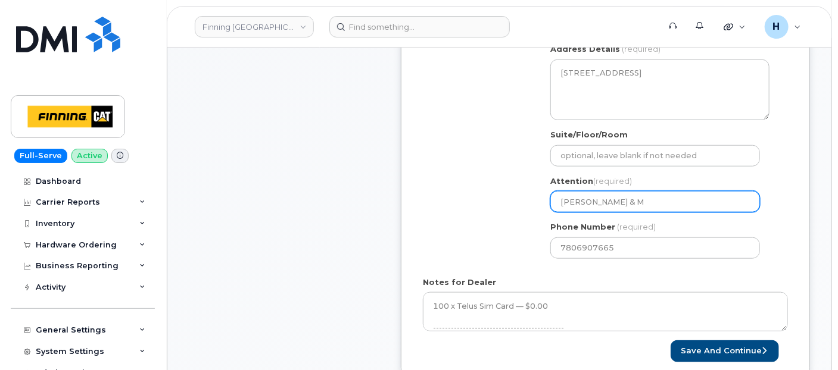
type input "[PERSON_NAME] & Ma"
select select
type input "[PERSON_NAME] & Mat"
select select
type input "Harpreet Kaur & Matt"
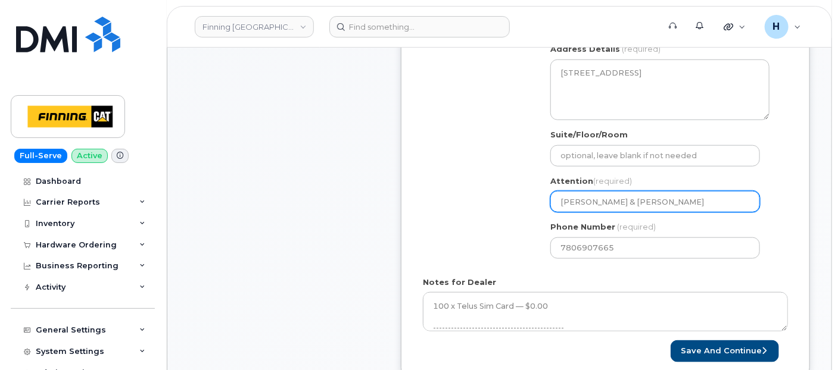
select select
type input "Harpreet Kaur & Matt W"
select select
type input "Harpreet Kaur & Matt Wa"
select select
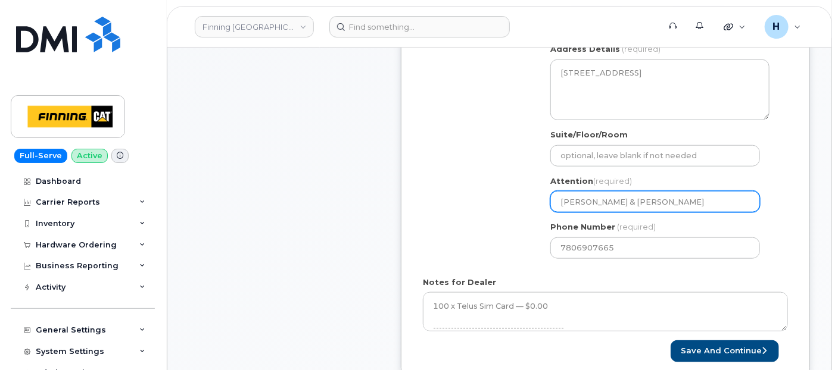
type input "Harpreet Kaur & Matt Wal"
select select
type input "Harpreet Kaur & Matt Wals"
select select
type input "Harpreet Kaur & Matt Walsh"
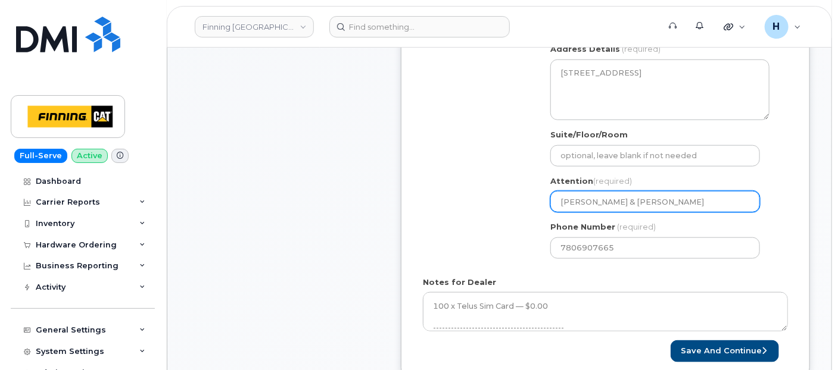
select select
type input "[PERSON_NAME] & [PERSON_NAME]"
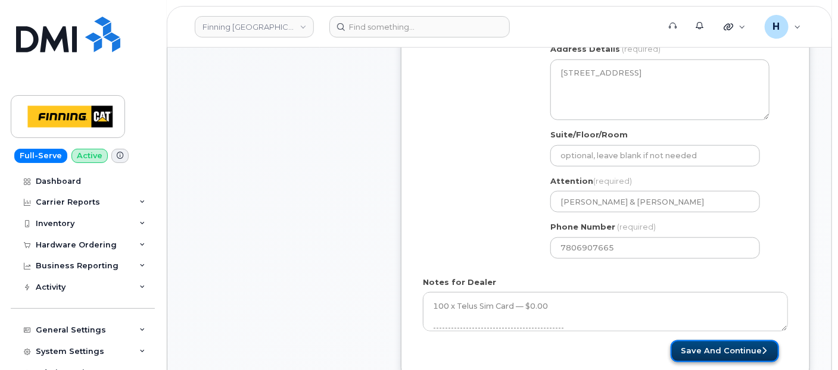
click at [692, 350] on button "Save and Continue" at bounding box center [725, 352] width 108 height 22
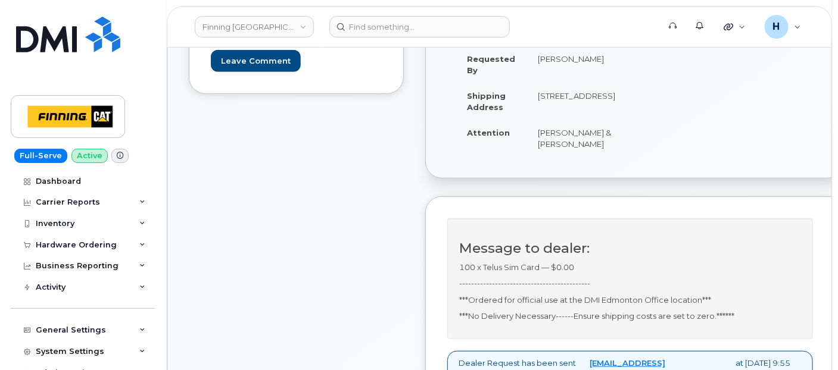
scroll to position [331, 0]
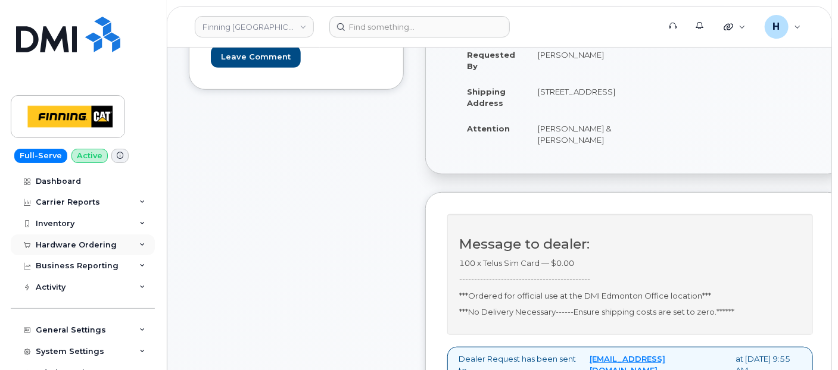
click at [89, 250] on div "Hardware Ordering" at bounding box center [83, 245] width 144 height 21
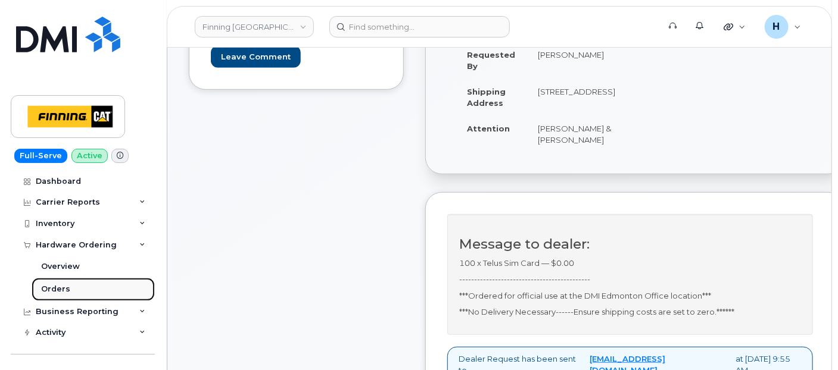
click at [91, 289] on link "Orders" at bounding box center [93, 289] width 123 height 23
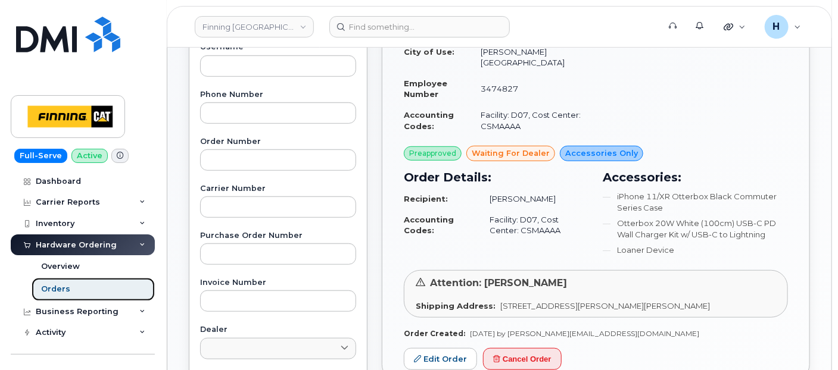
scroll to position [331, 0]
